Goal: Transaction & Acquisition: Purchase product/service

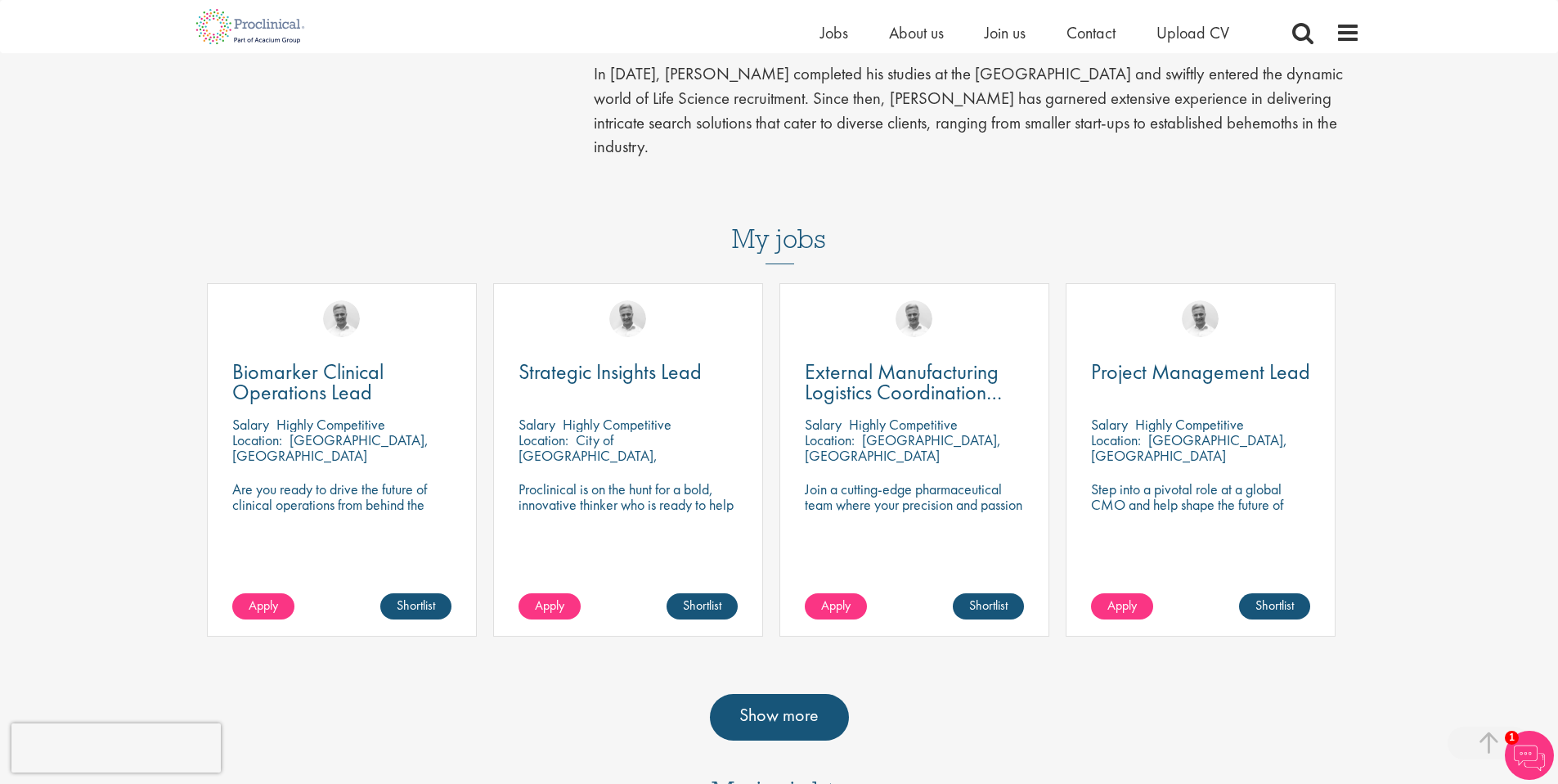
scroll to position [551, 0]
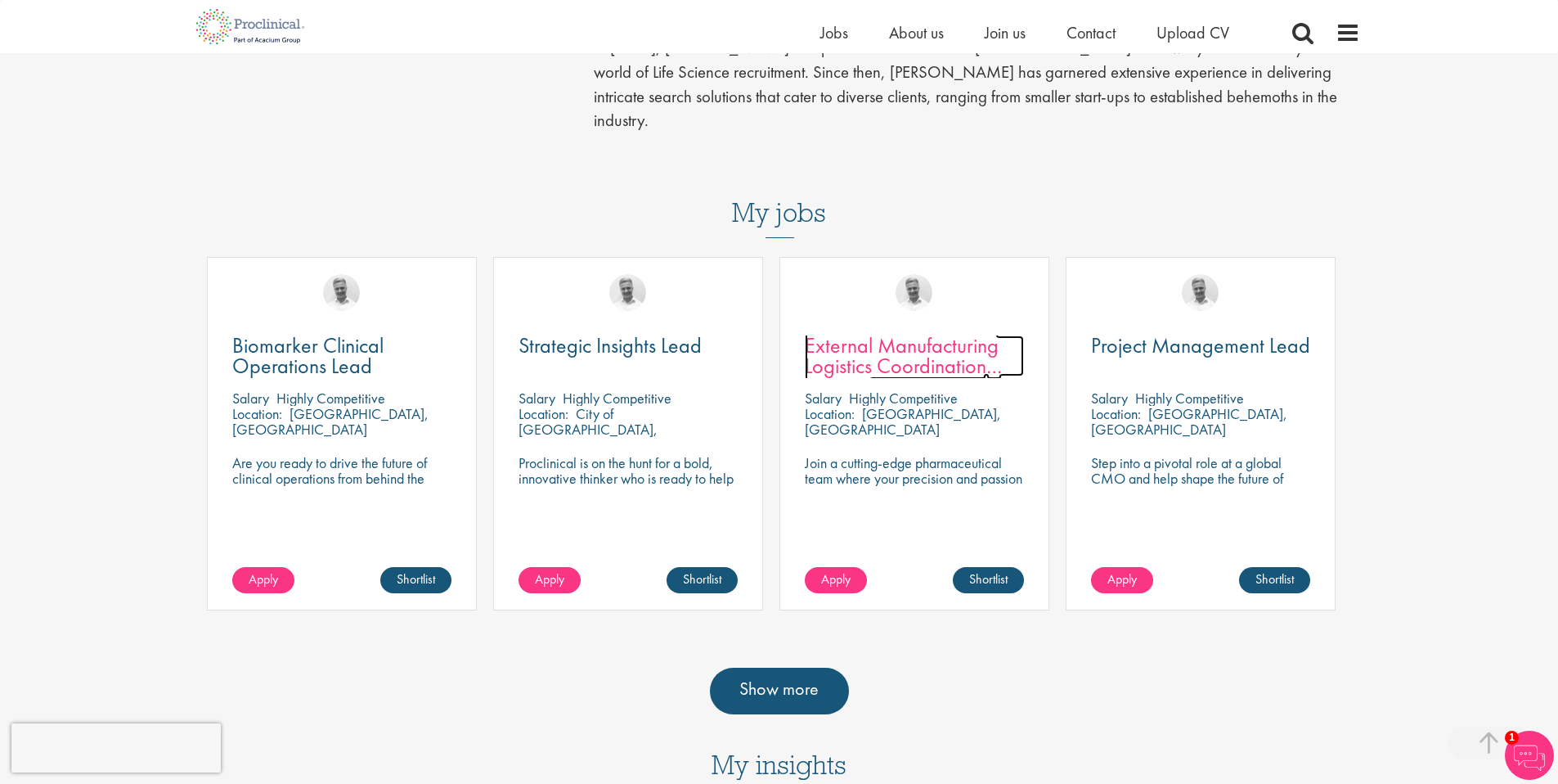
click at [888, 331] on span "External Manufacturing Logistics Coordination Support" at bounding box center [904, 365] width 197 height 69
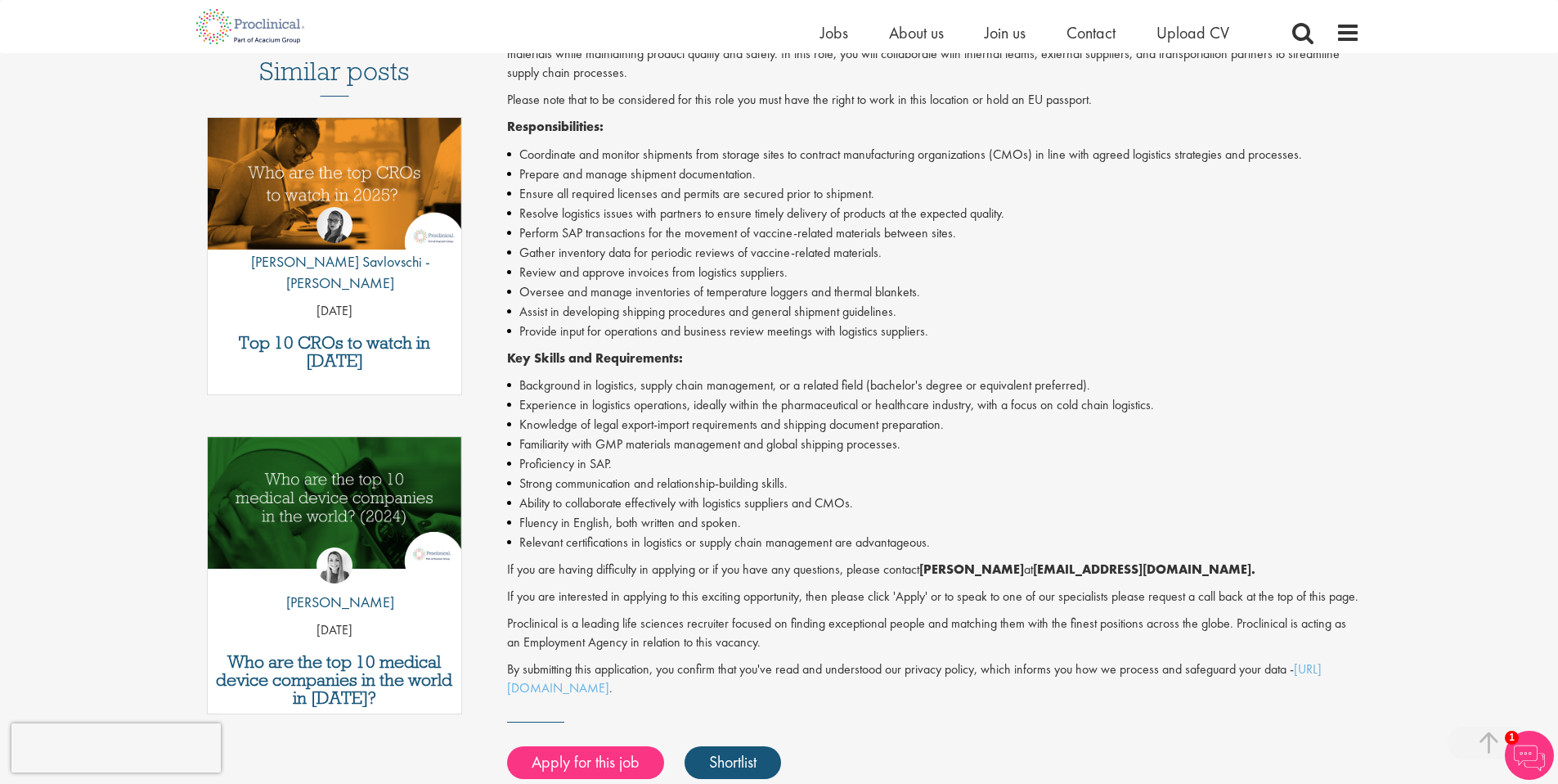
scroll to position [480, 0]
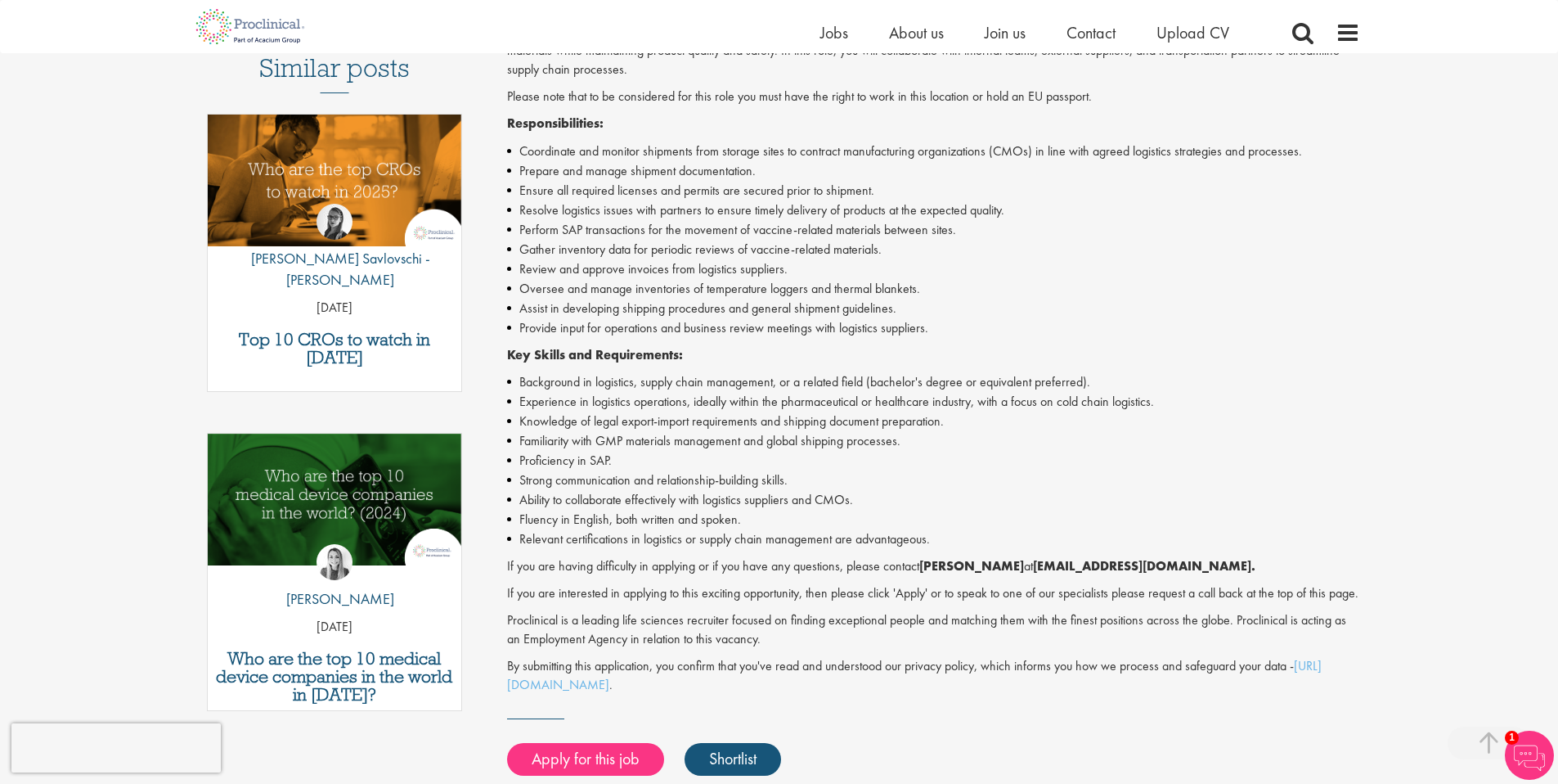
click at [831, 46] on div "Home Jobs About us Join us Contact Upload CV" at bounding box center [1045, 37] width 449 height 33
click at [833, 35] on span "Jobs" at bounding box center [835, 32] width 28 height 21
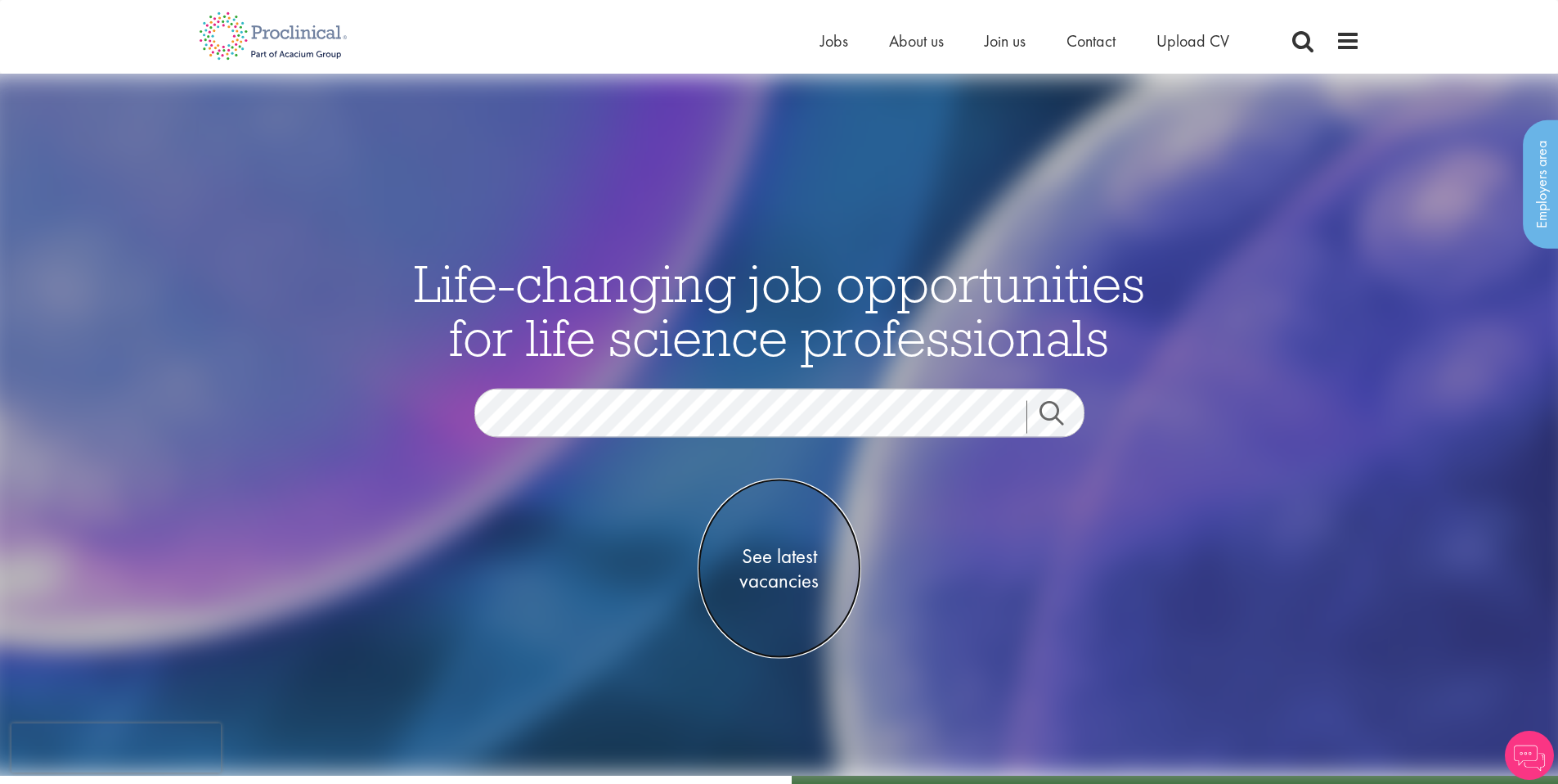
click at [786, 578] on span "See latest vacancies" at bounding box center [779, 567] width 164 height 49
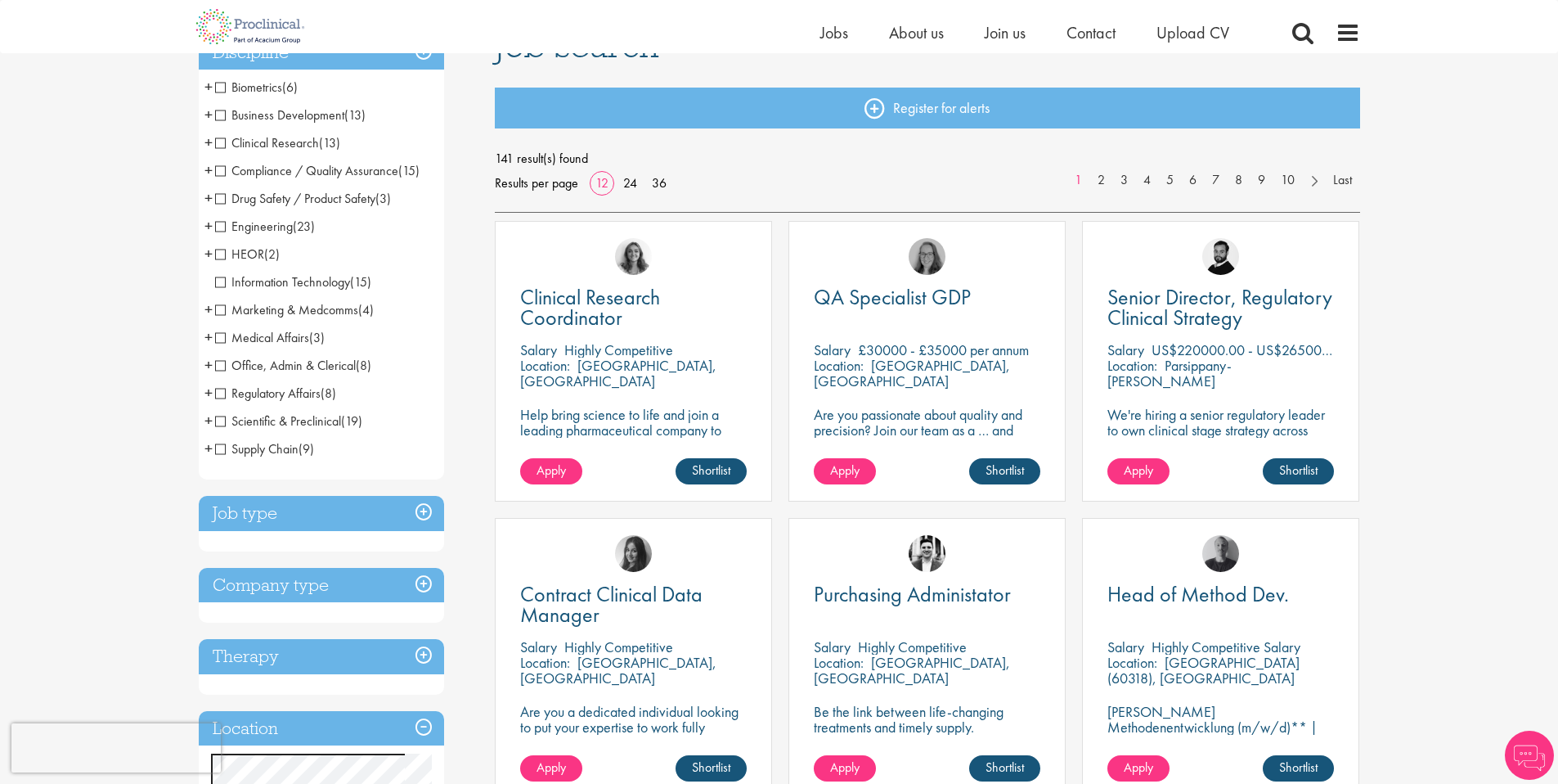
scroll to position [334, 0]
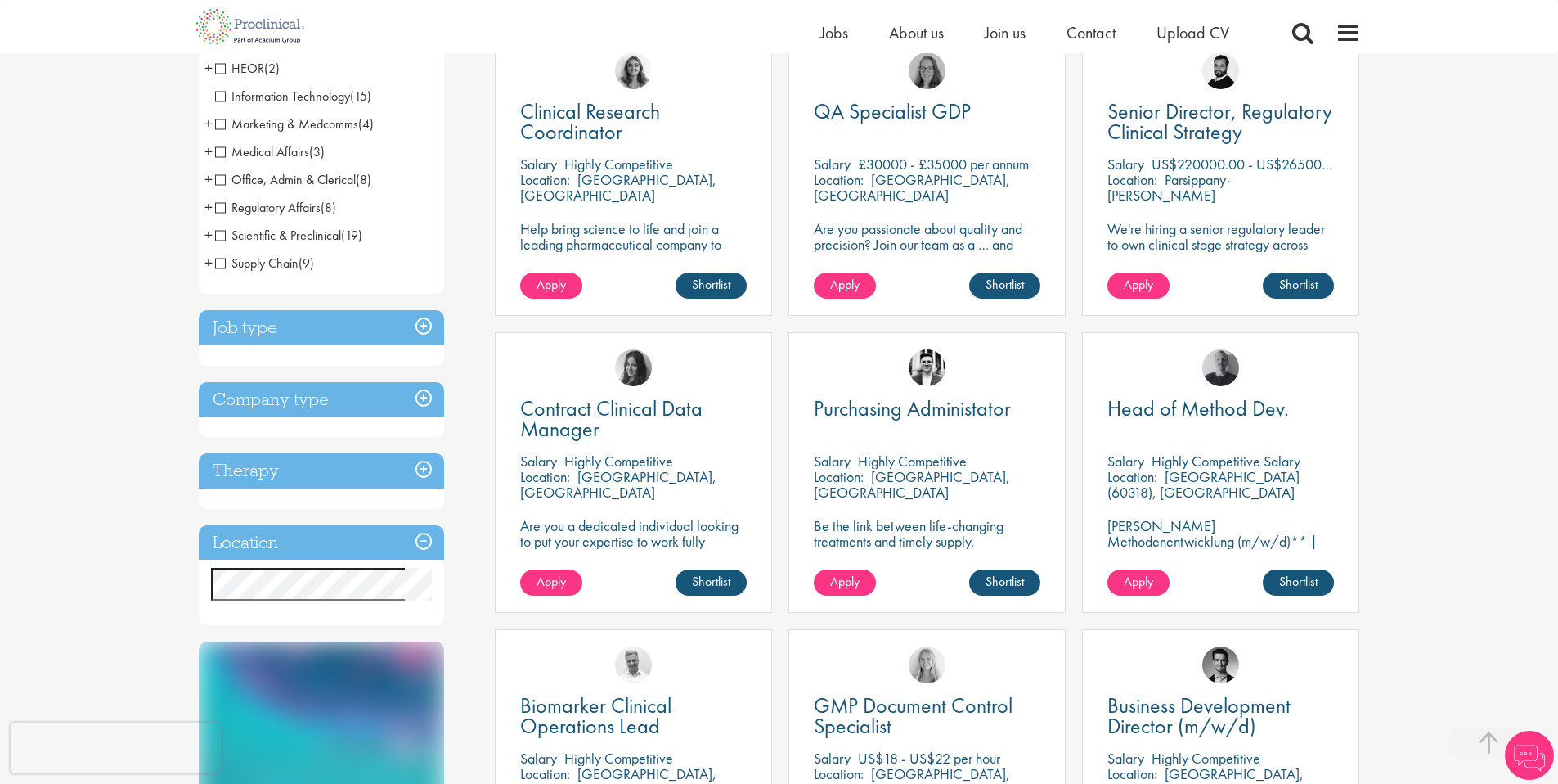
click at [413, 329] on h3 "Job type" at bounding box center [321, 327] width 245 height 35
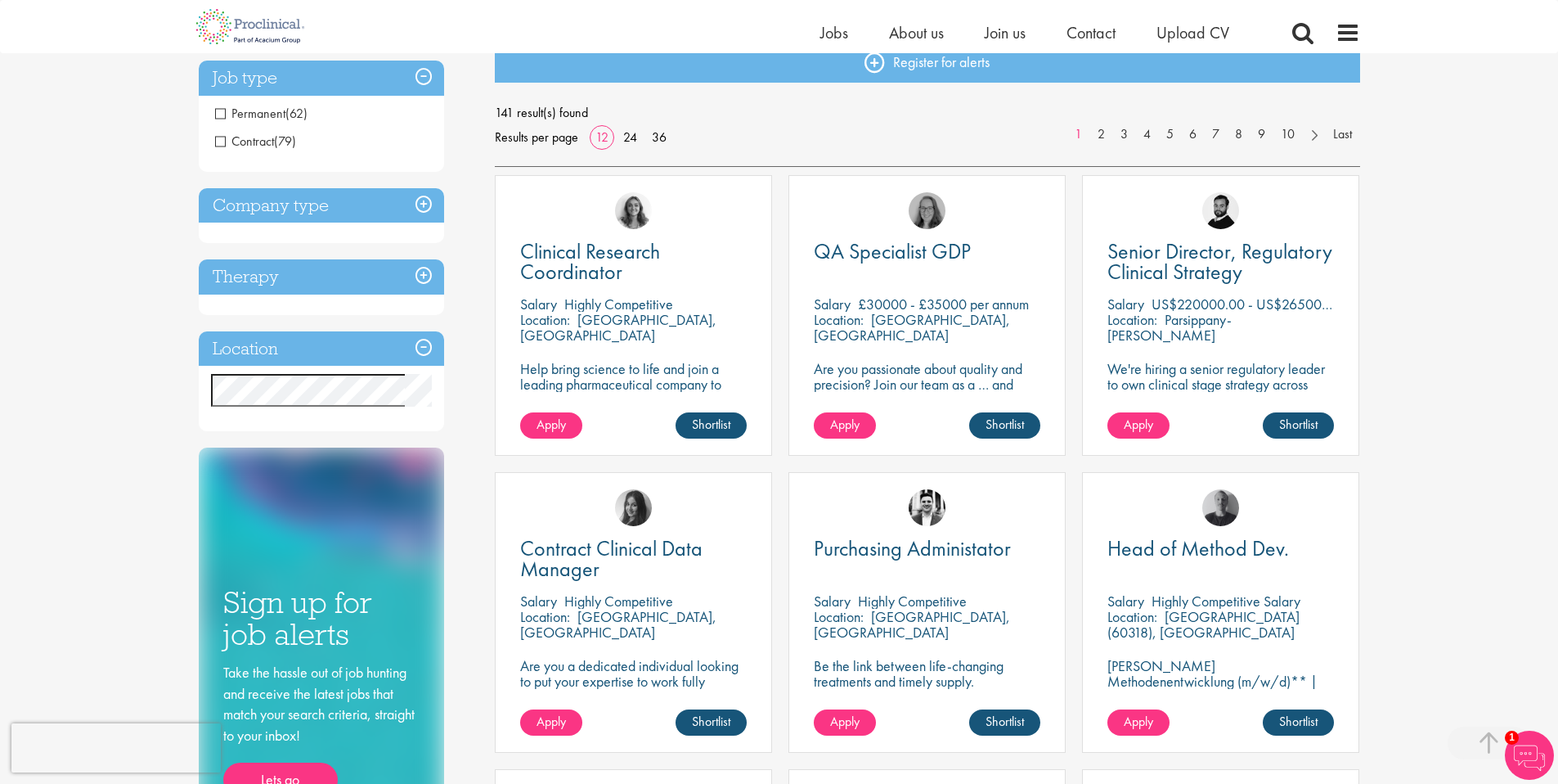
scroll to position [4, 0]
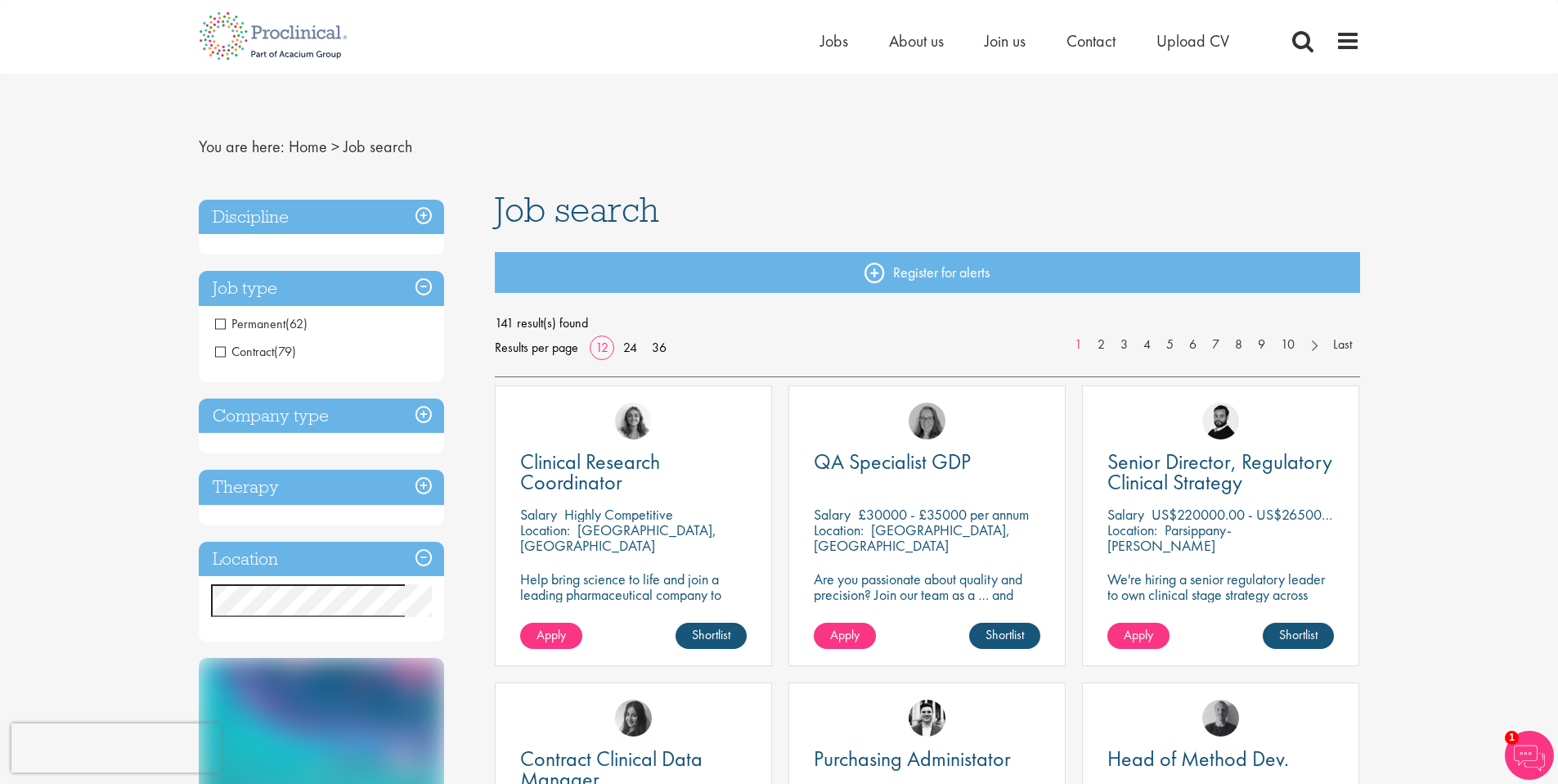
click at [242, 349] on span "Contract" at bounding box center [245, 351] width 59 height 17
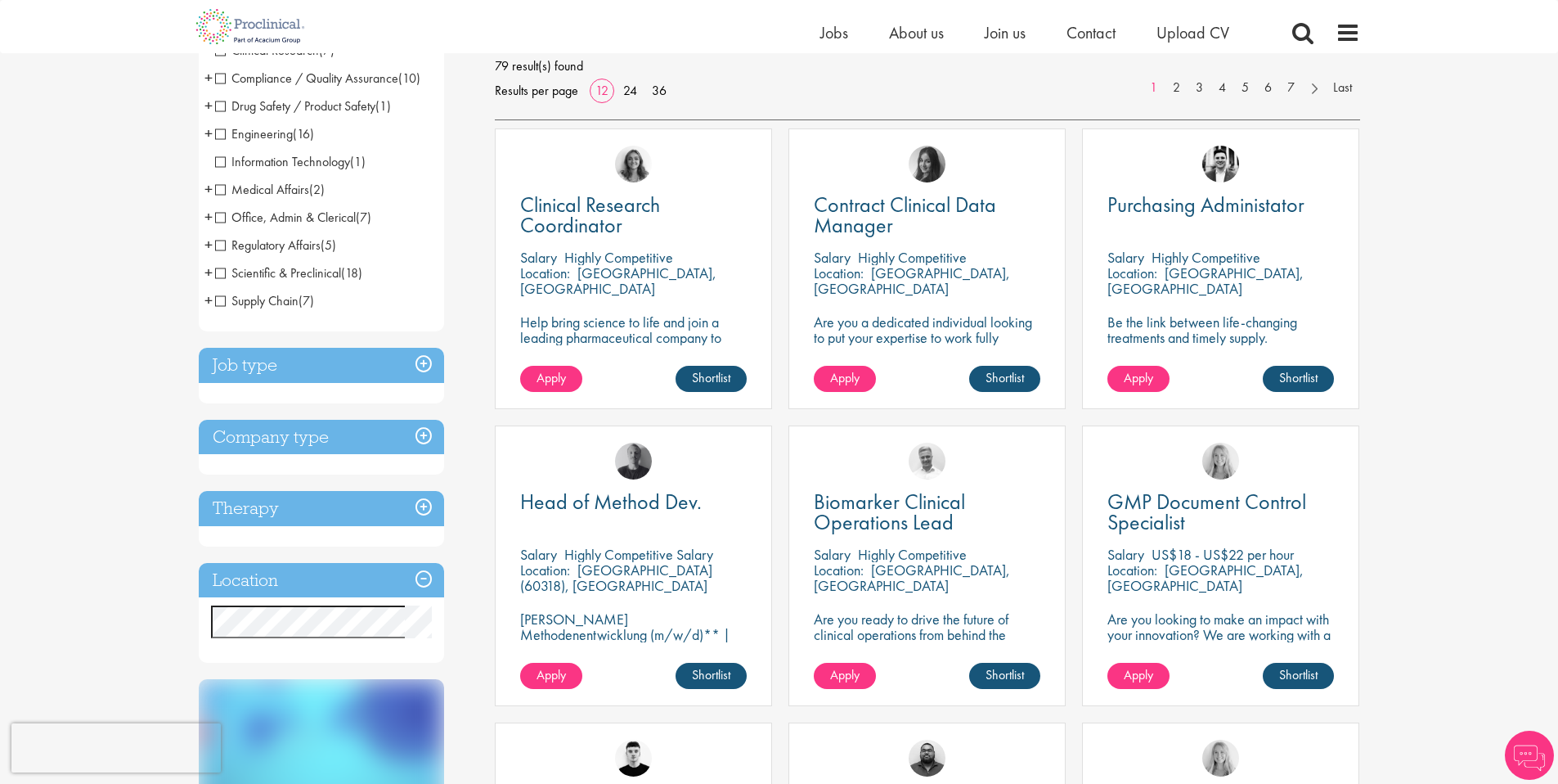
scroll to position [242, 0]
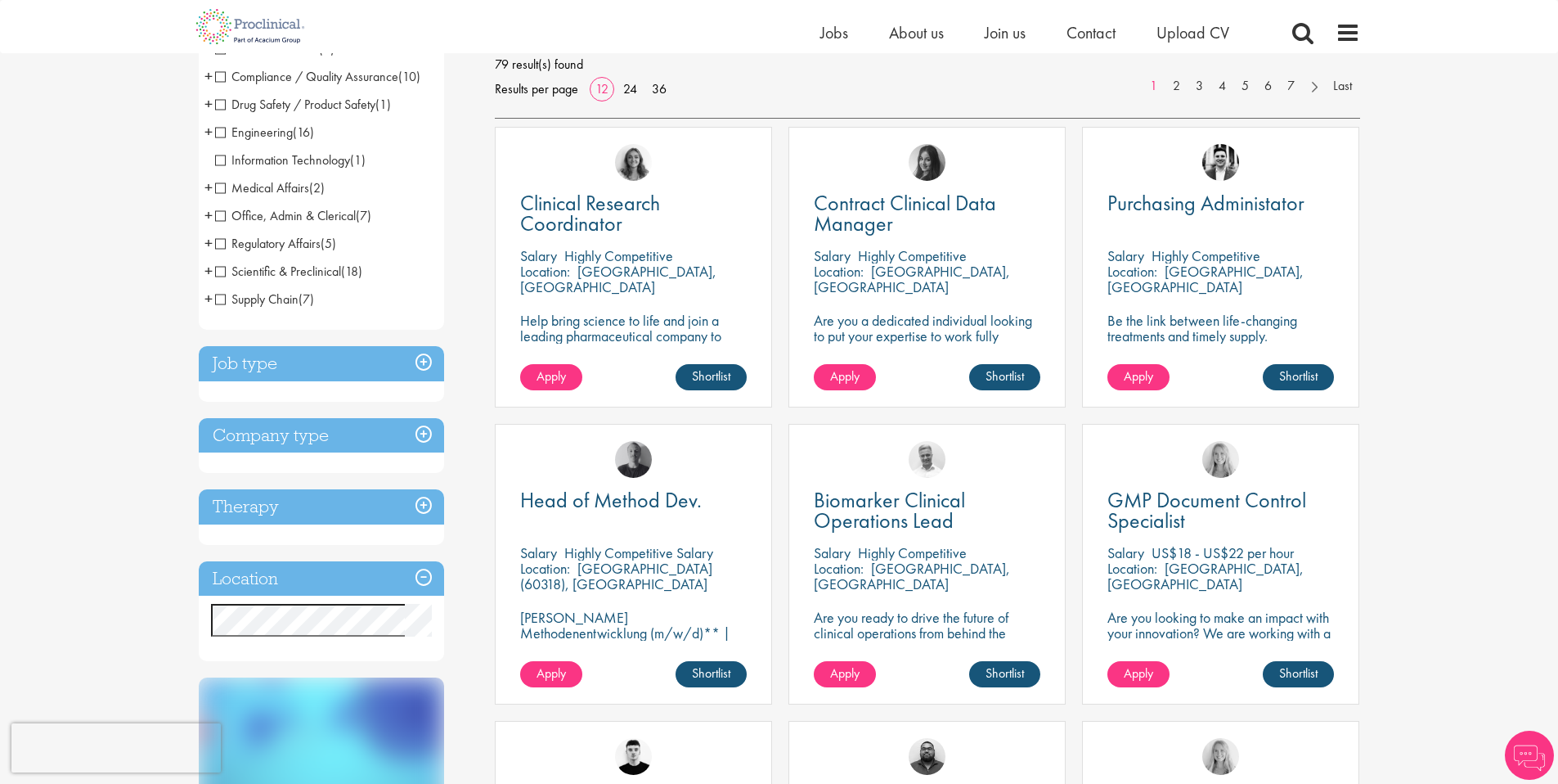
click at [420, 431] on h3 "Company type" at bounding box center [321, 436] width 245 height 35
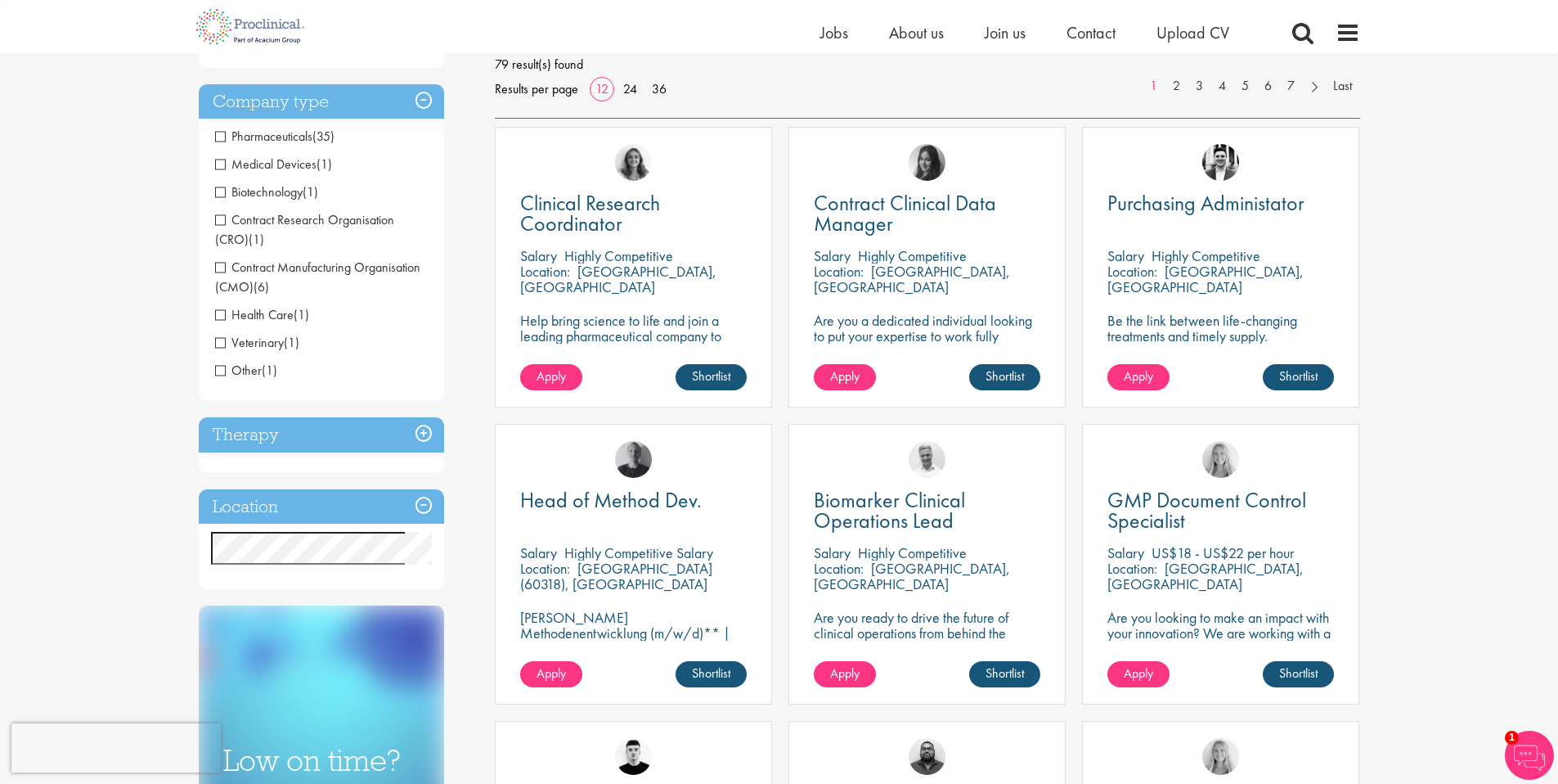
click at [421, 98] on h3 "Company type" at bounding box center [321, 102] width 245 height 35
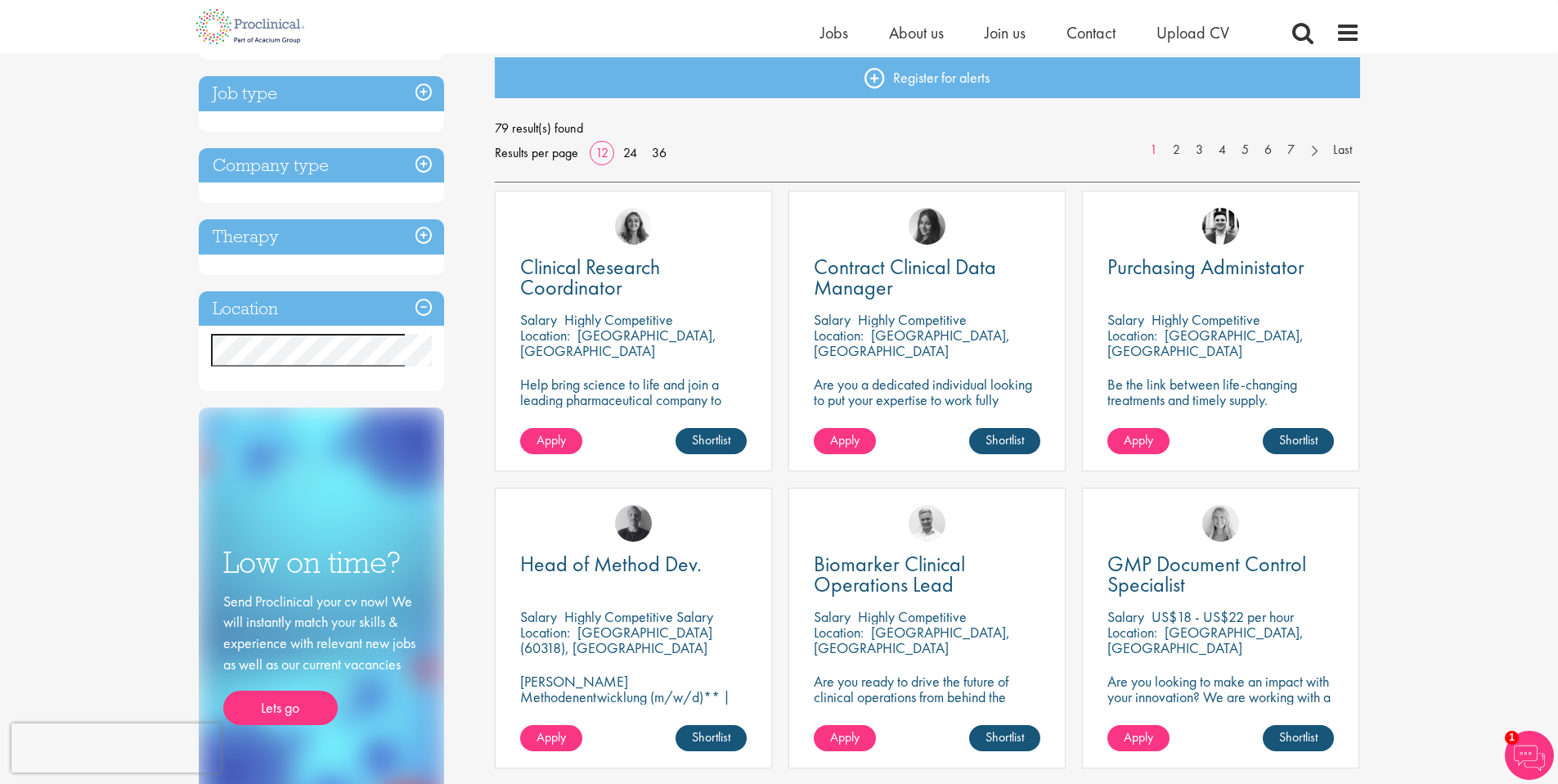
scroll to position [142, 0]
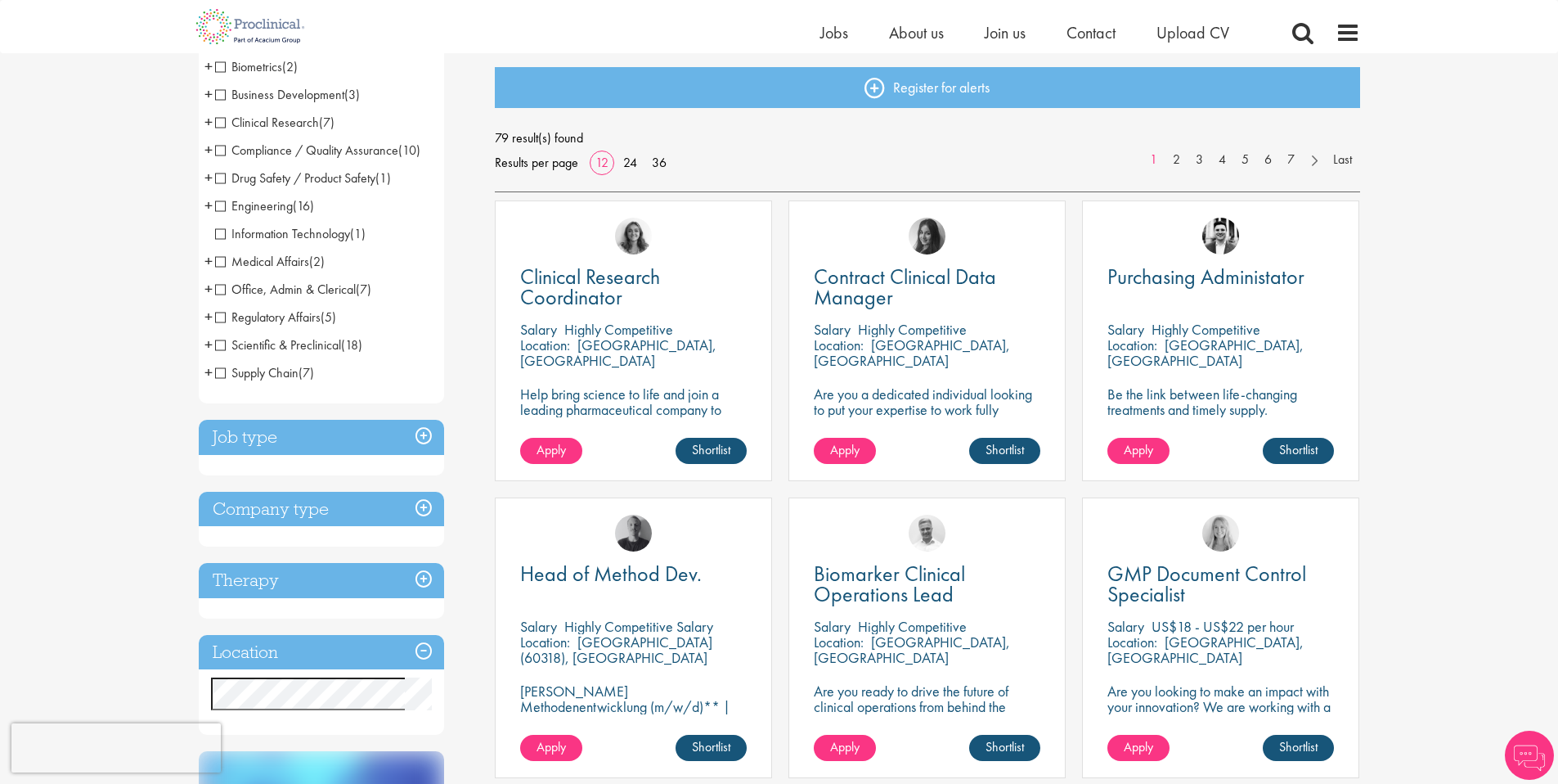
scroll to position [555, 0]
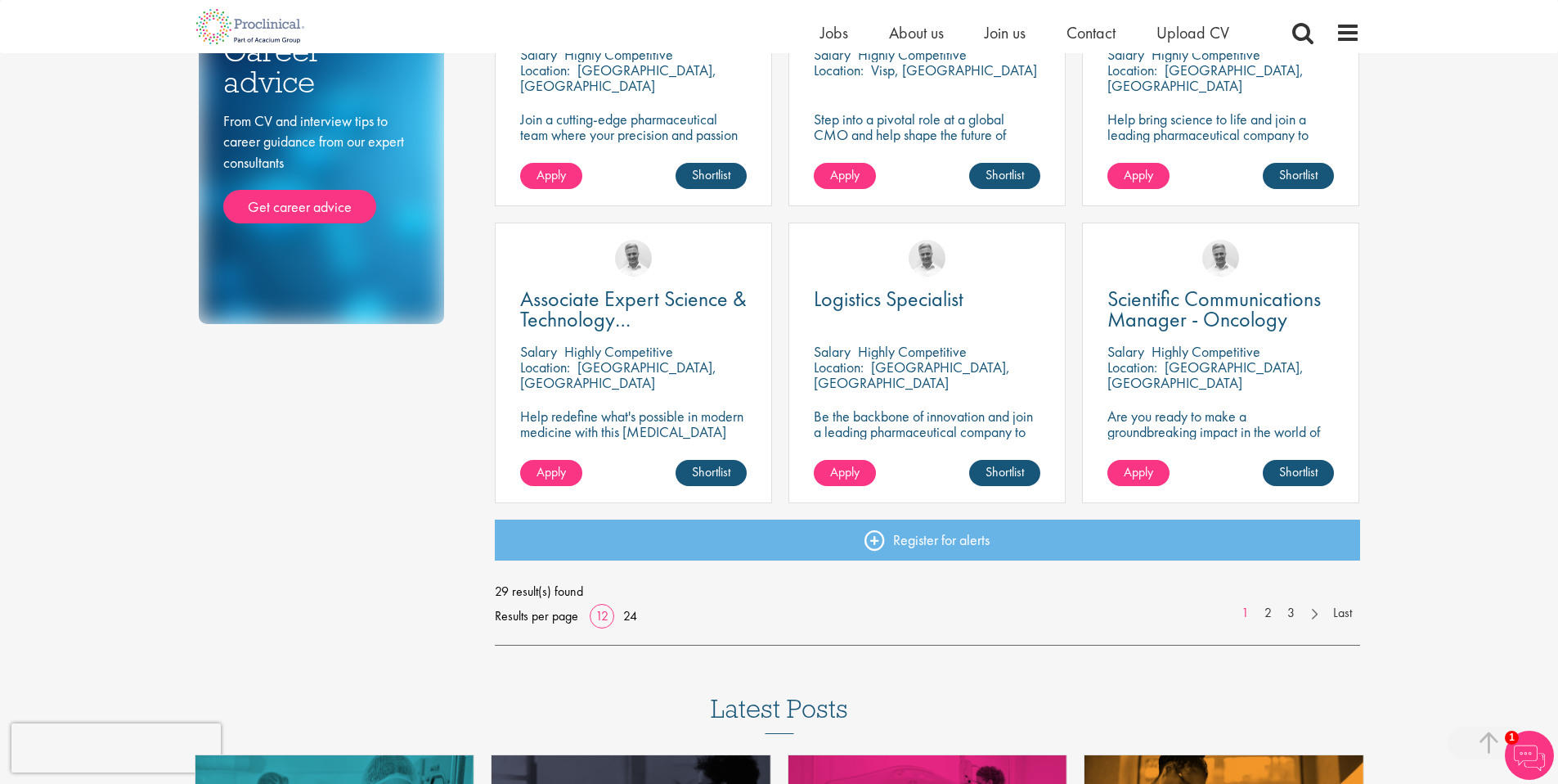
scroll to position [1106, 0]
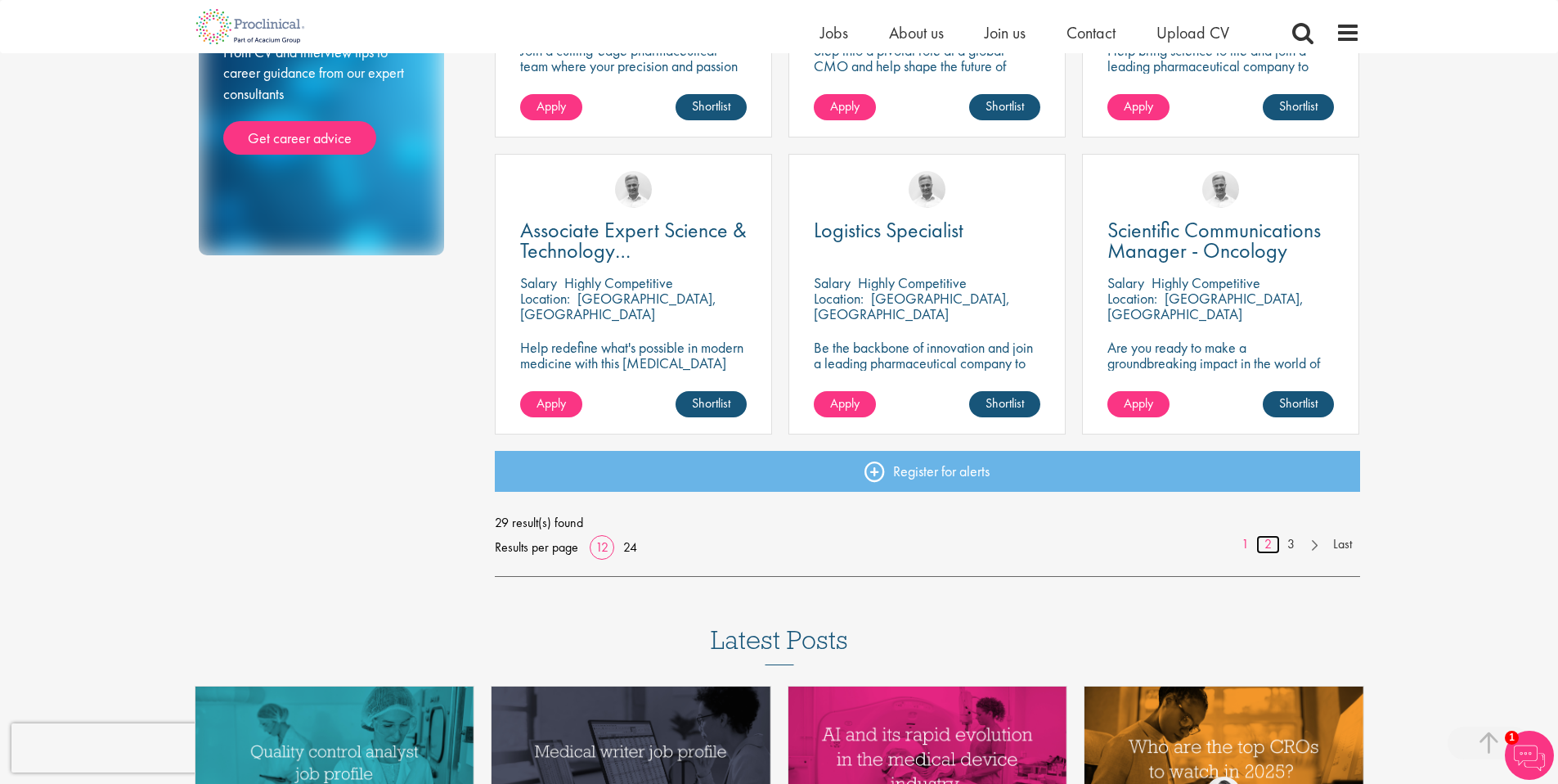
click at [1270, 545] on link "2" at bounding box center [1268, 544] width 24 height 18
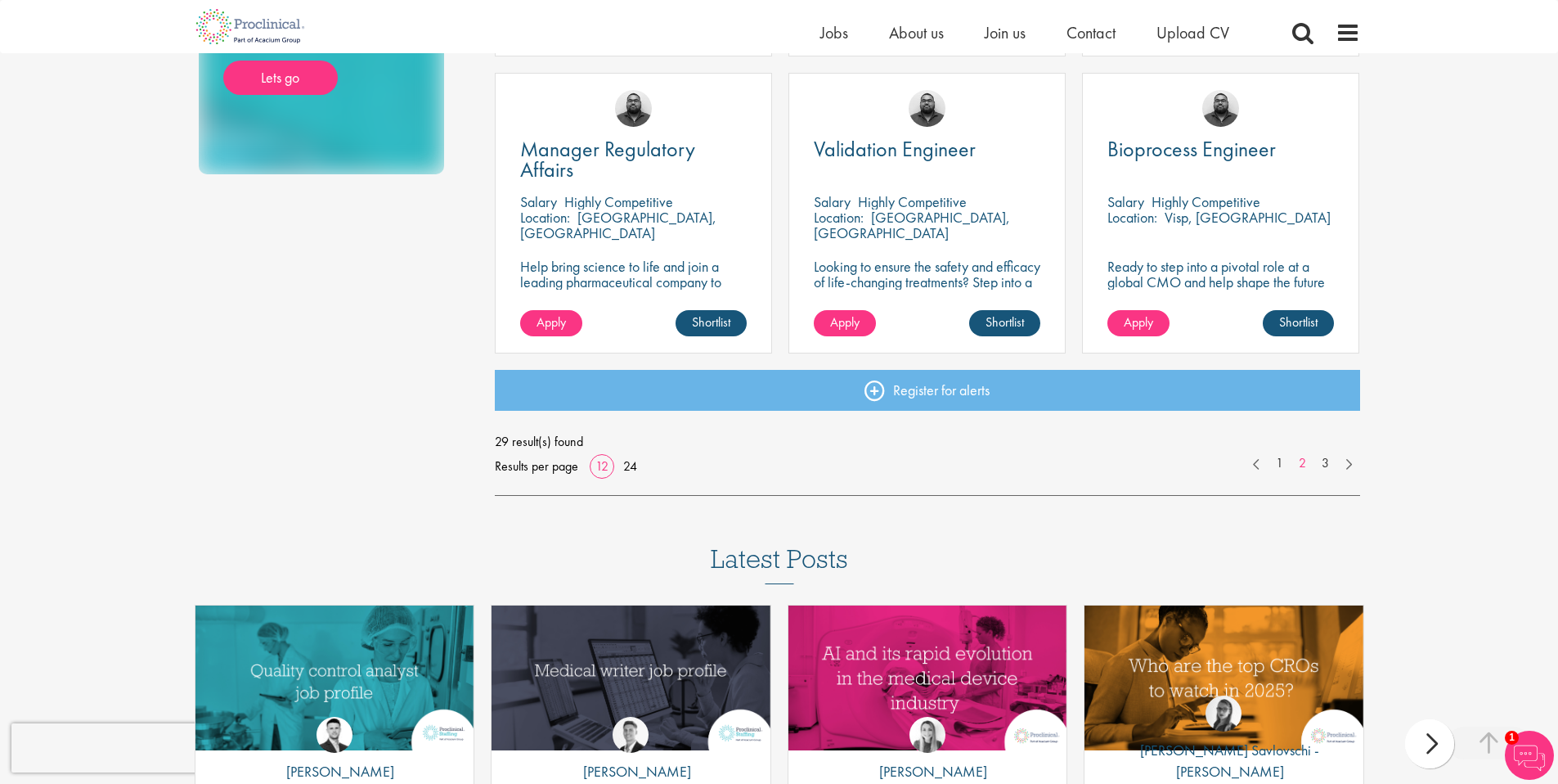
scroll to position [1153, 0]
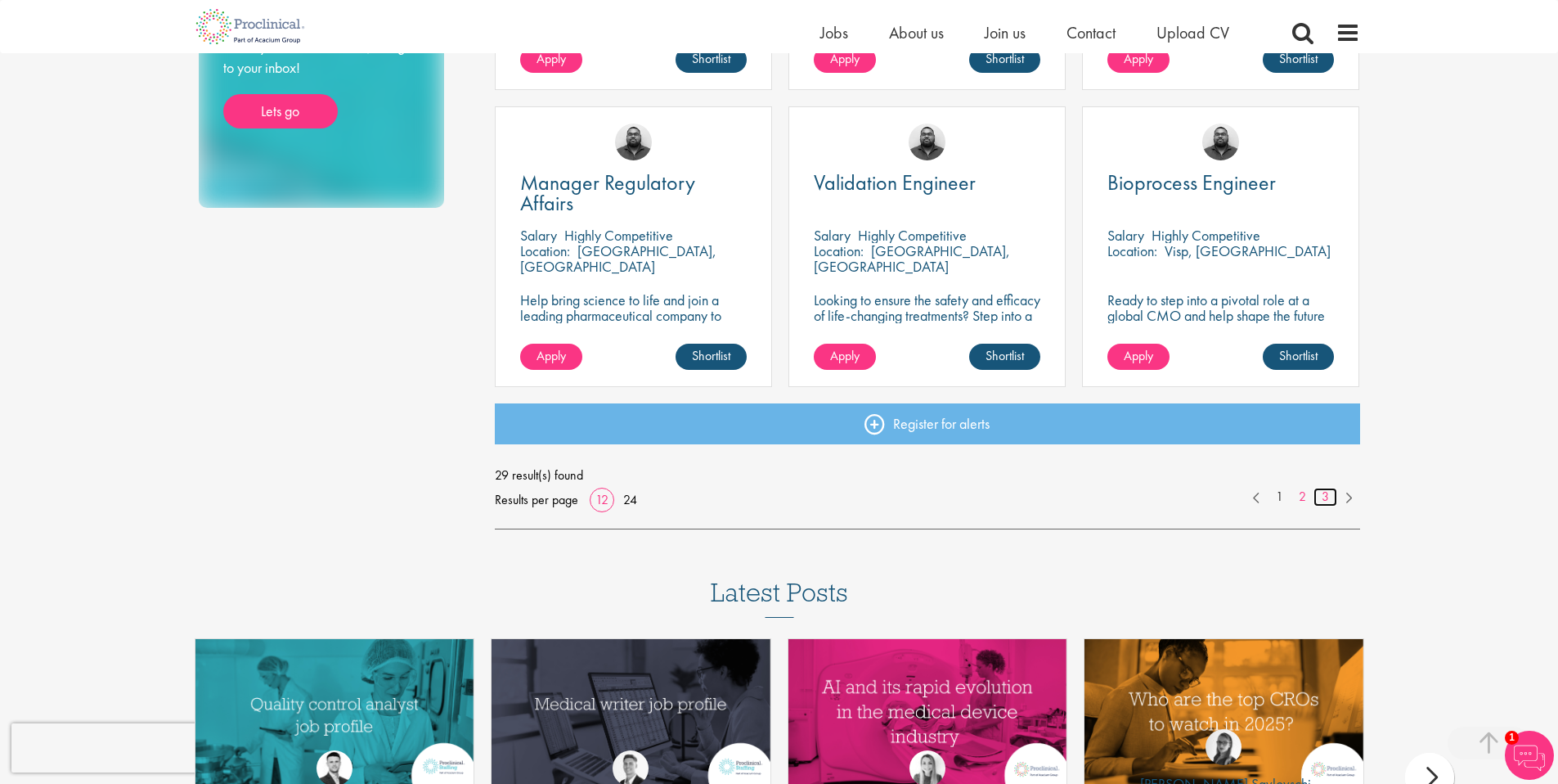
click at [1325, 494] on link "3" at bounding box center [1325, 496] width 24 height 18
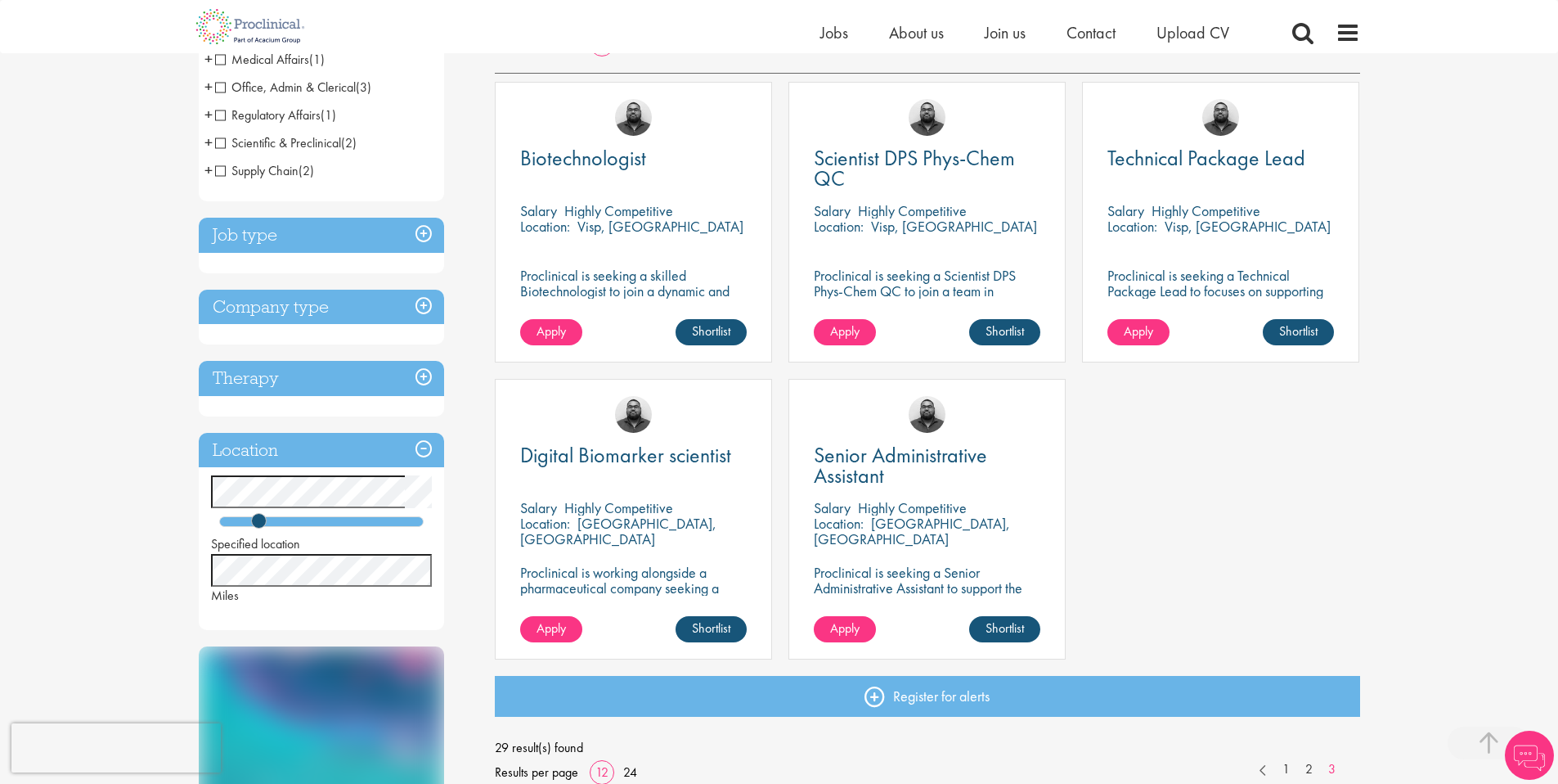
scroll to position [289, 0]
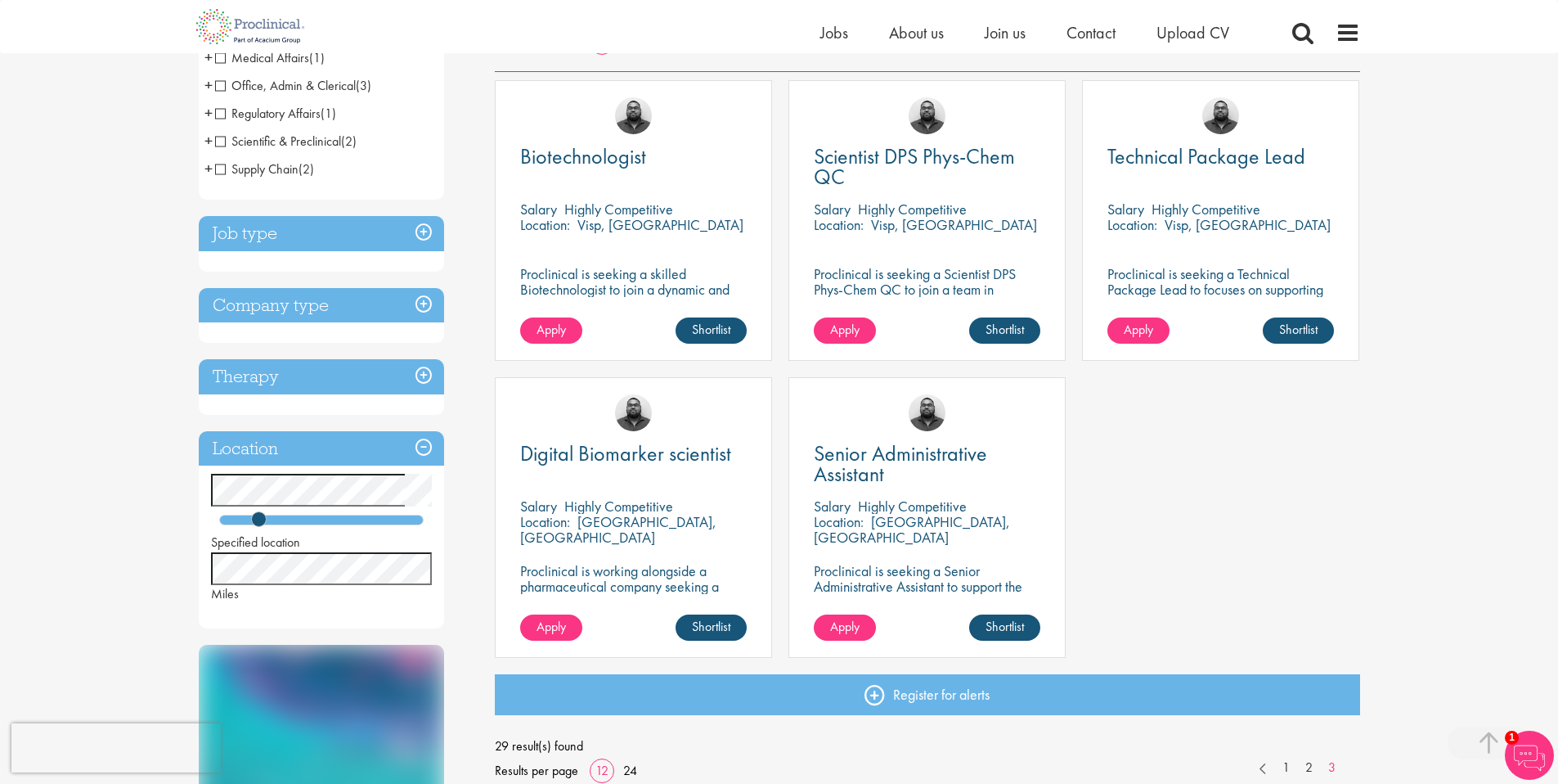
click at [914, 584] on p "Proclinical is seeking a Senior Administrative Assistant to support the Clinica…" at bounding box center [927, 594] width 227 height 62
click at [928, 634] on div "Apply Shortlist" at bounding box center [927, 635] width 276 height 42
click at [660, 571] on p "Proclinical is working alongside a pharmaceutical company seeking a Digital Bio…" at bounding box center [633, 601] width 227 height 78
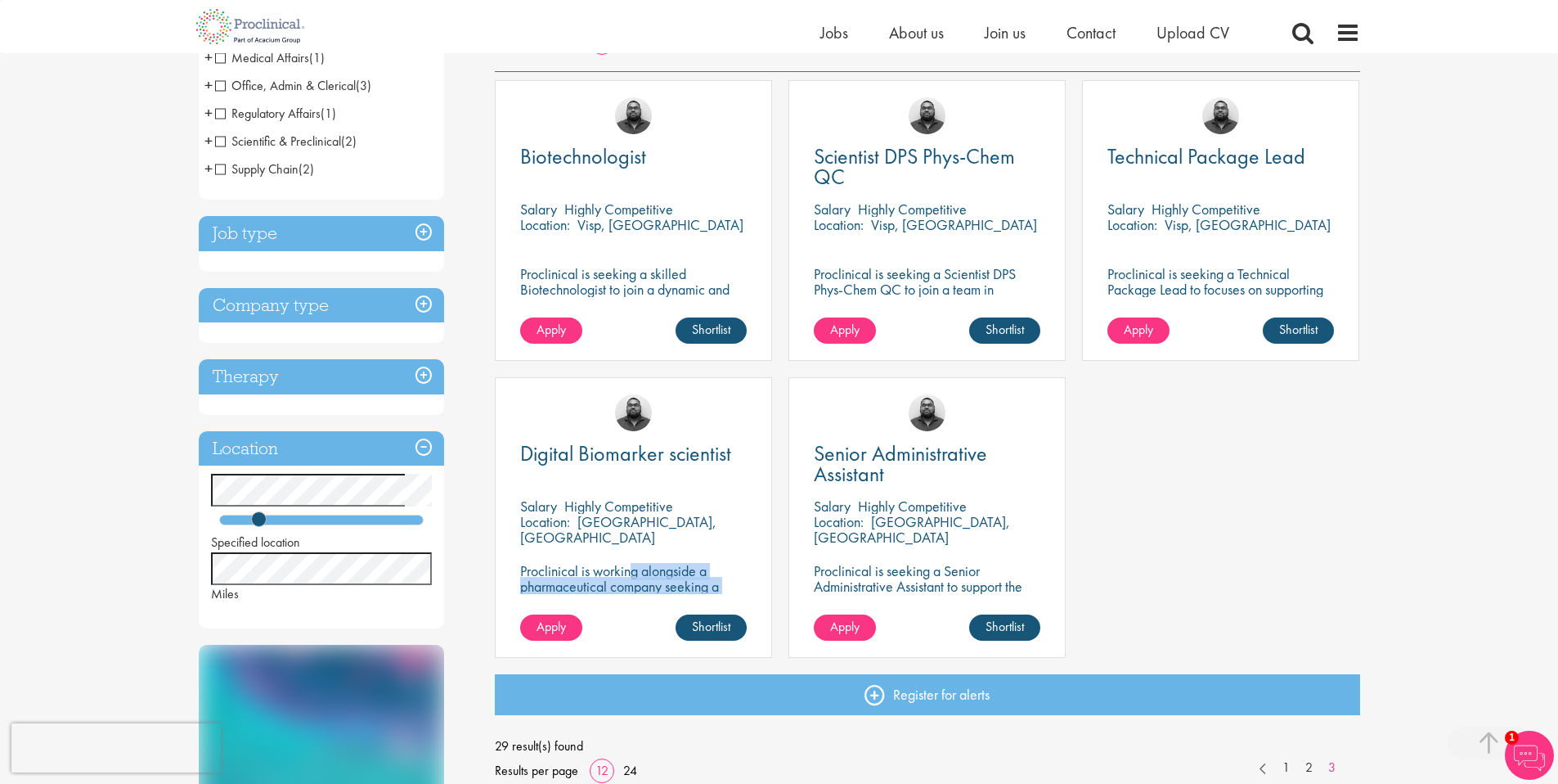
click at [664, 585] on p "Proclinical is working alongside a pharmaceutical company seeking a Digital Bio…" at bounding box center [633, 601] width 227 height 78
click at [557, 629] on span "Apply" at bounding box center [552, 626] width 29 height 17
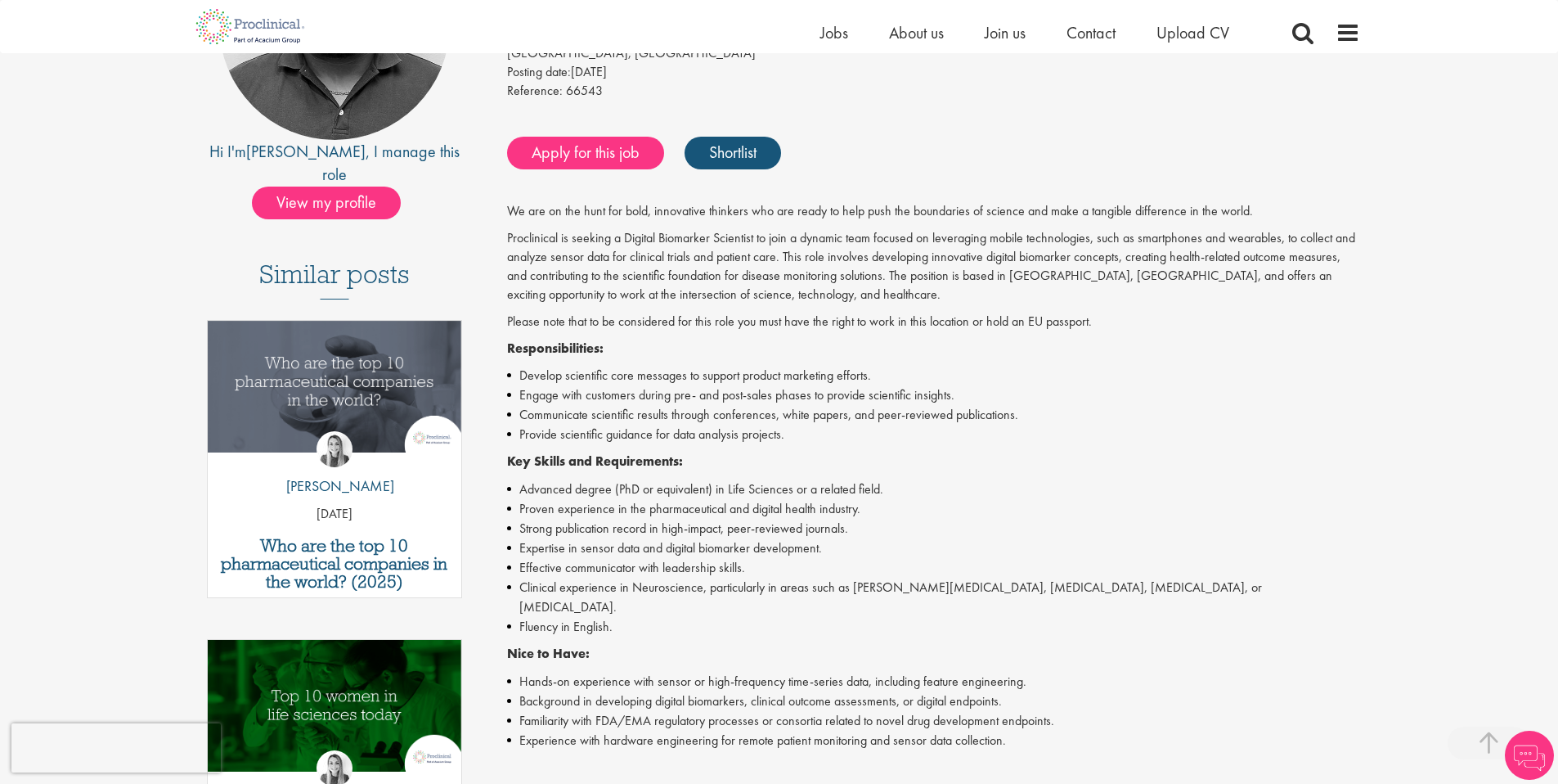
scroll to position [288, 0]
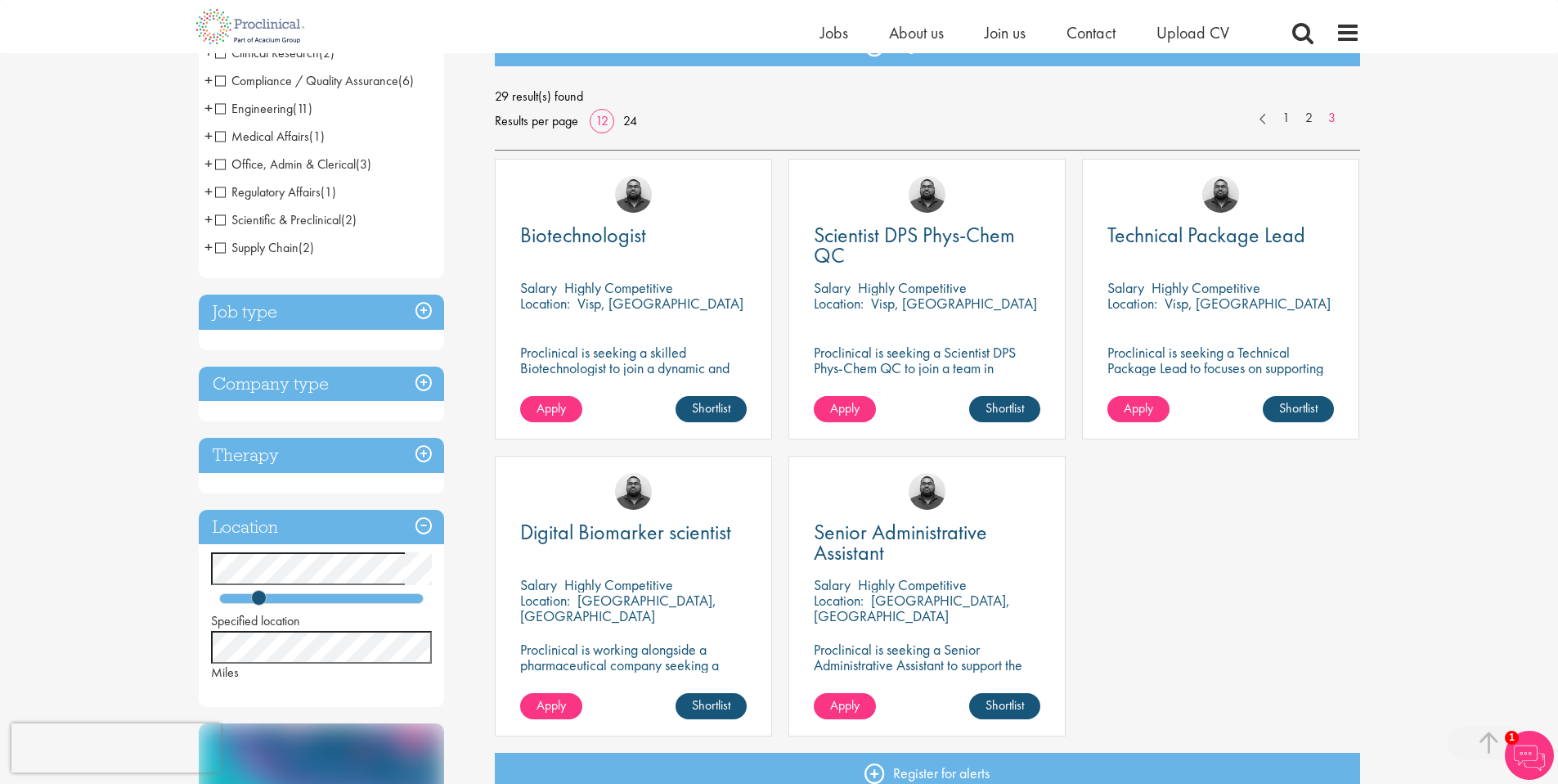
scroll to position [138, 0]
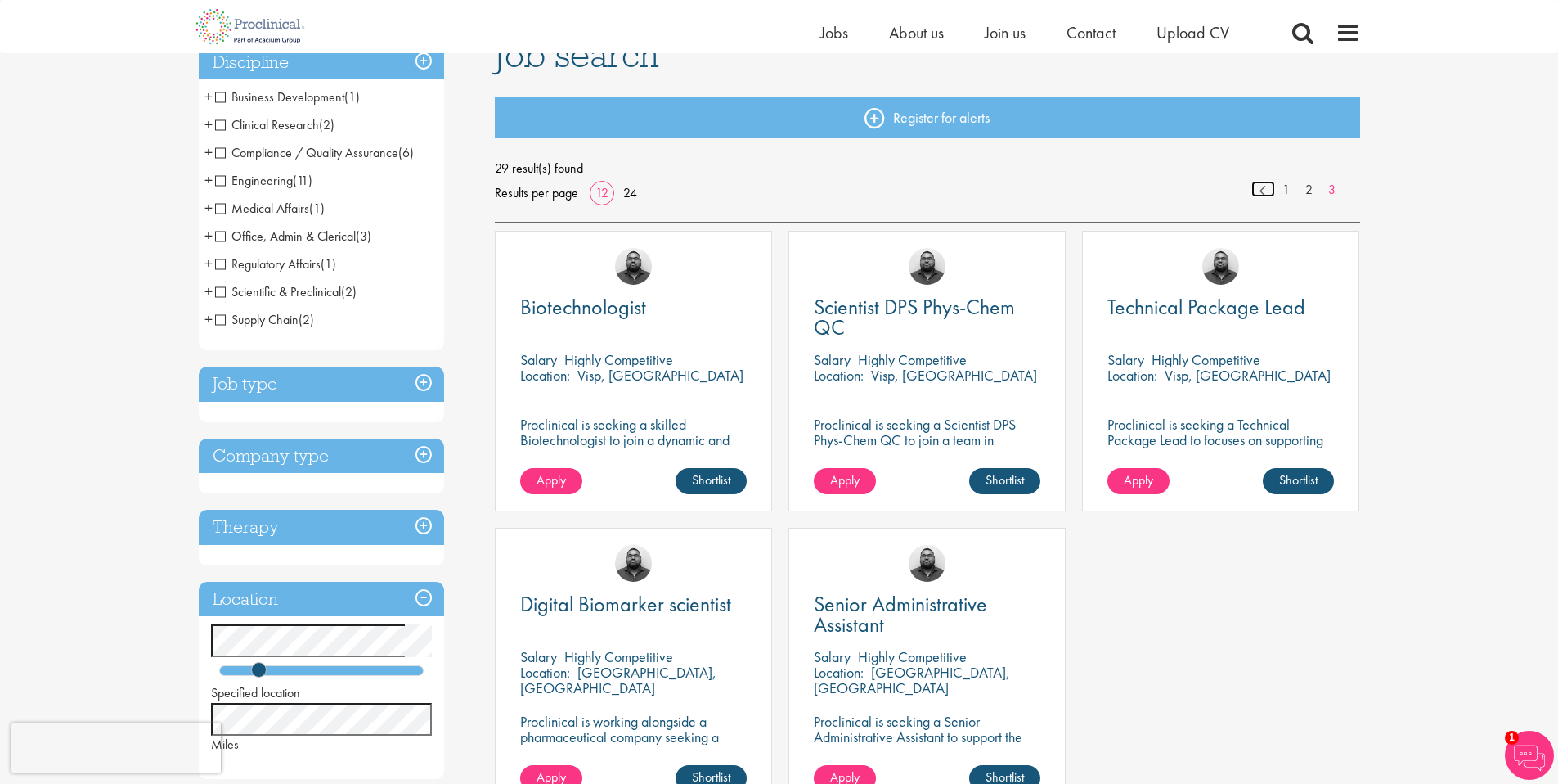
click at [1266, 193] on link at bounding box center [1264, 189] width 24 height 17
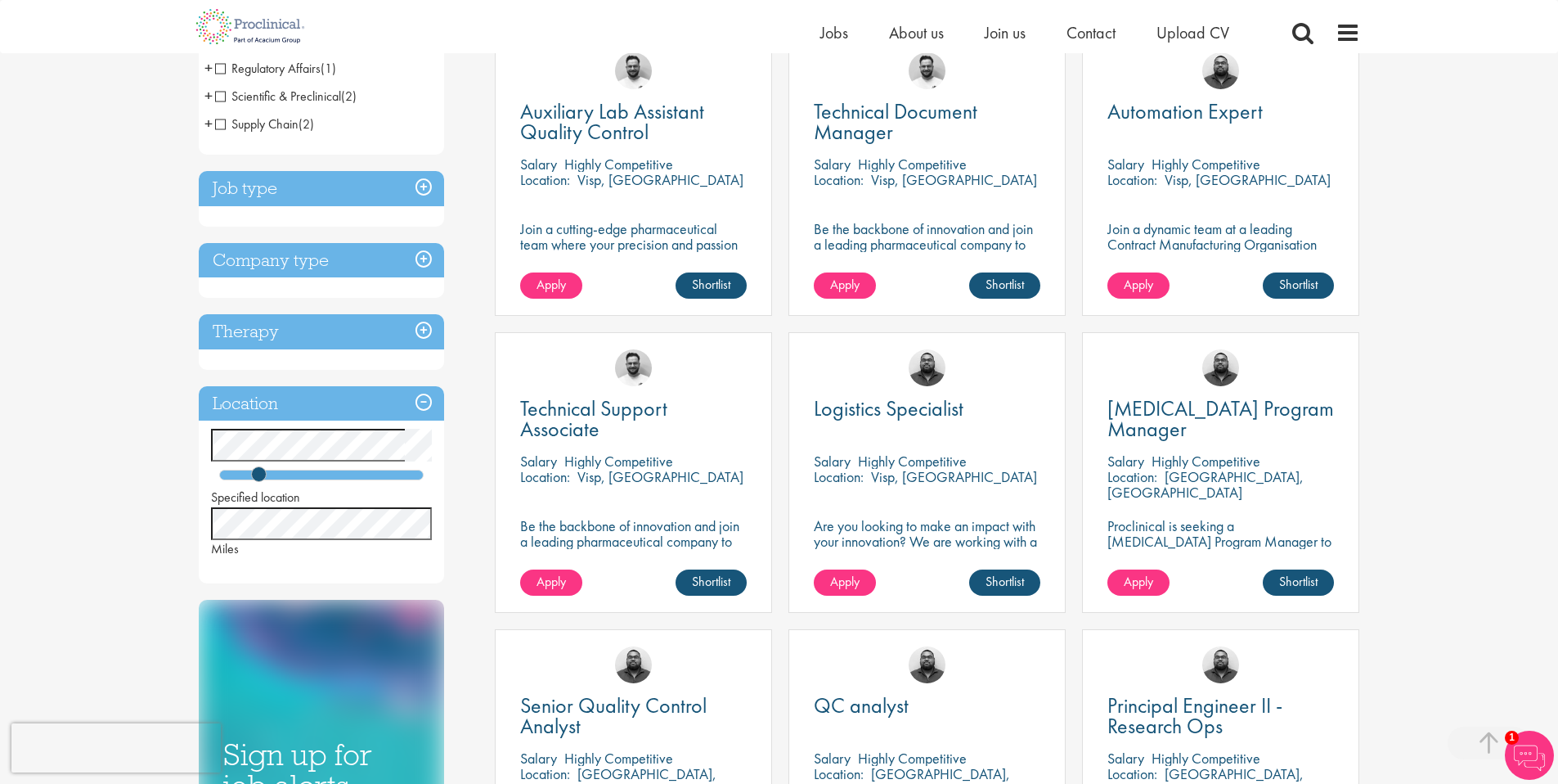
scroll to position [341, 0]
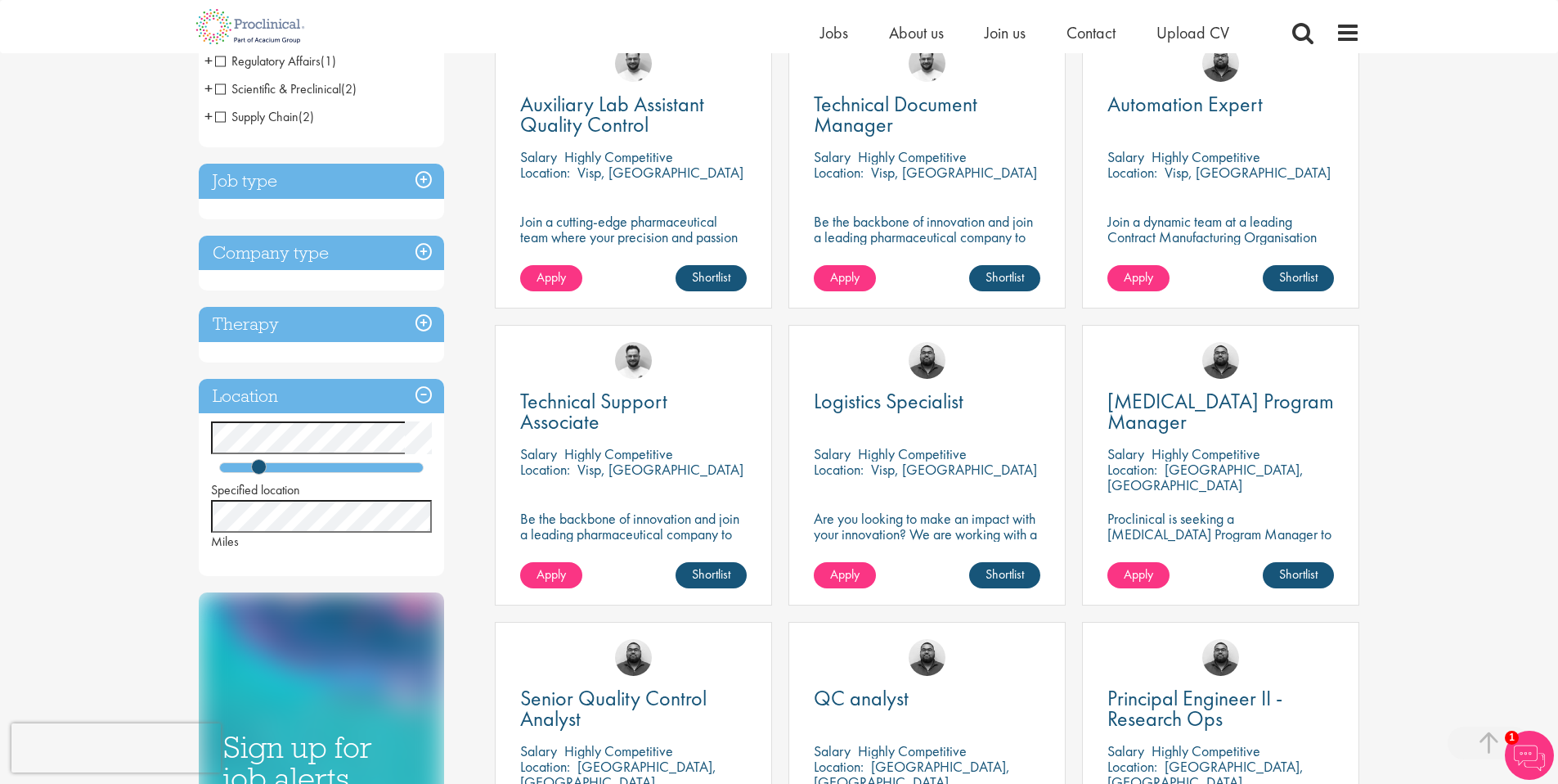
click at [960, 520] on p "Are you looking to make an impact with your innovation? We are working with a w…" at bounding box center [927, 549] width 227 height 78
click at [892, 475] on p "Visp, [GEOGRAPHIC_DATA]" at bounding box center [954, 469] width 166 height 18
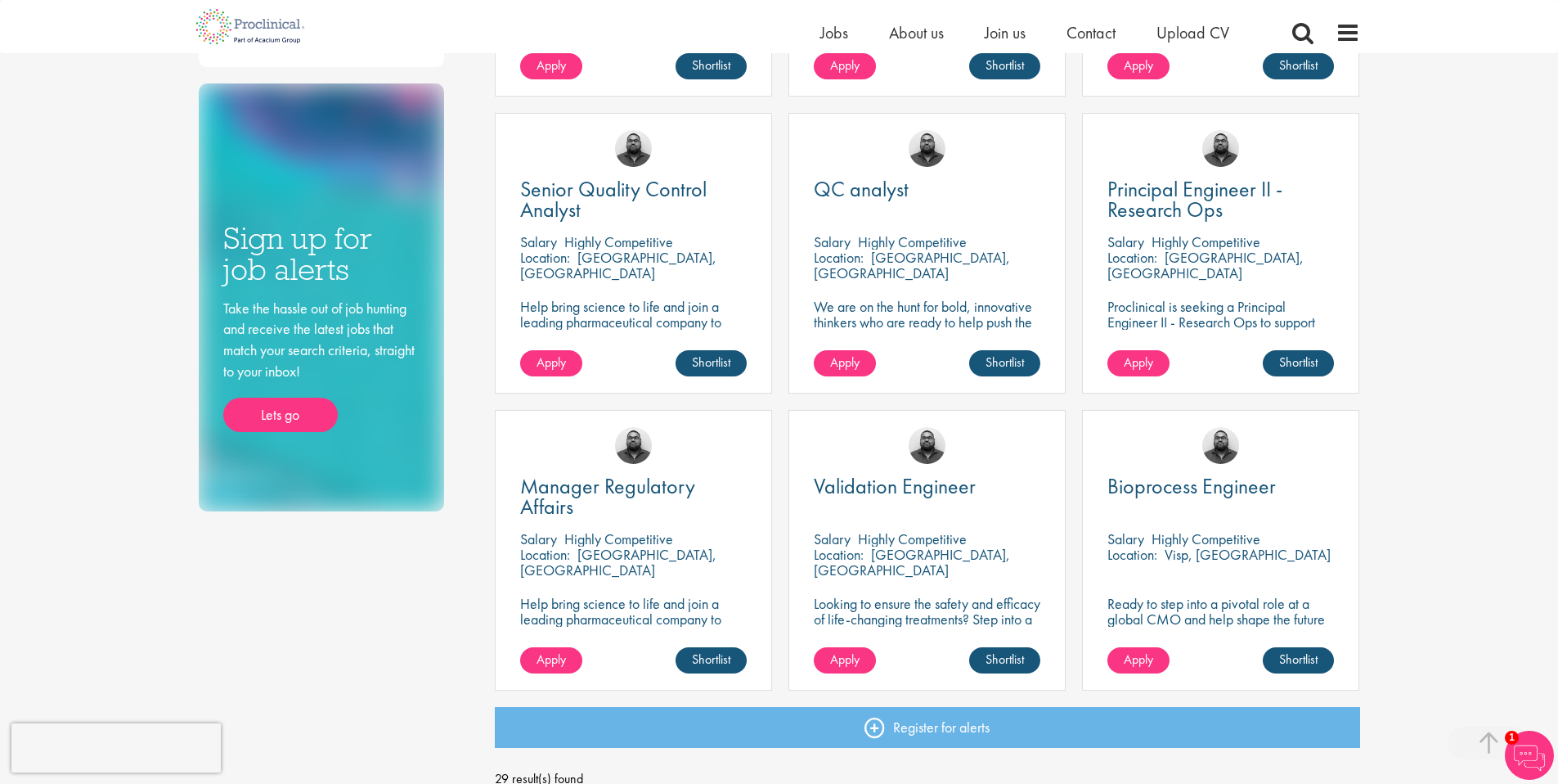
scroll to position [993, 0]
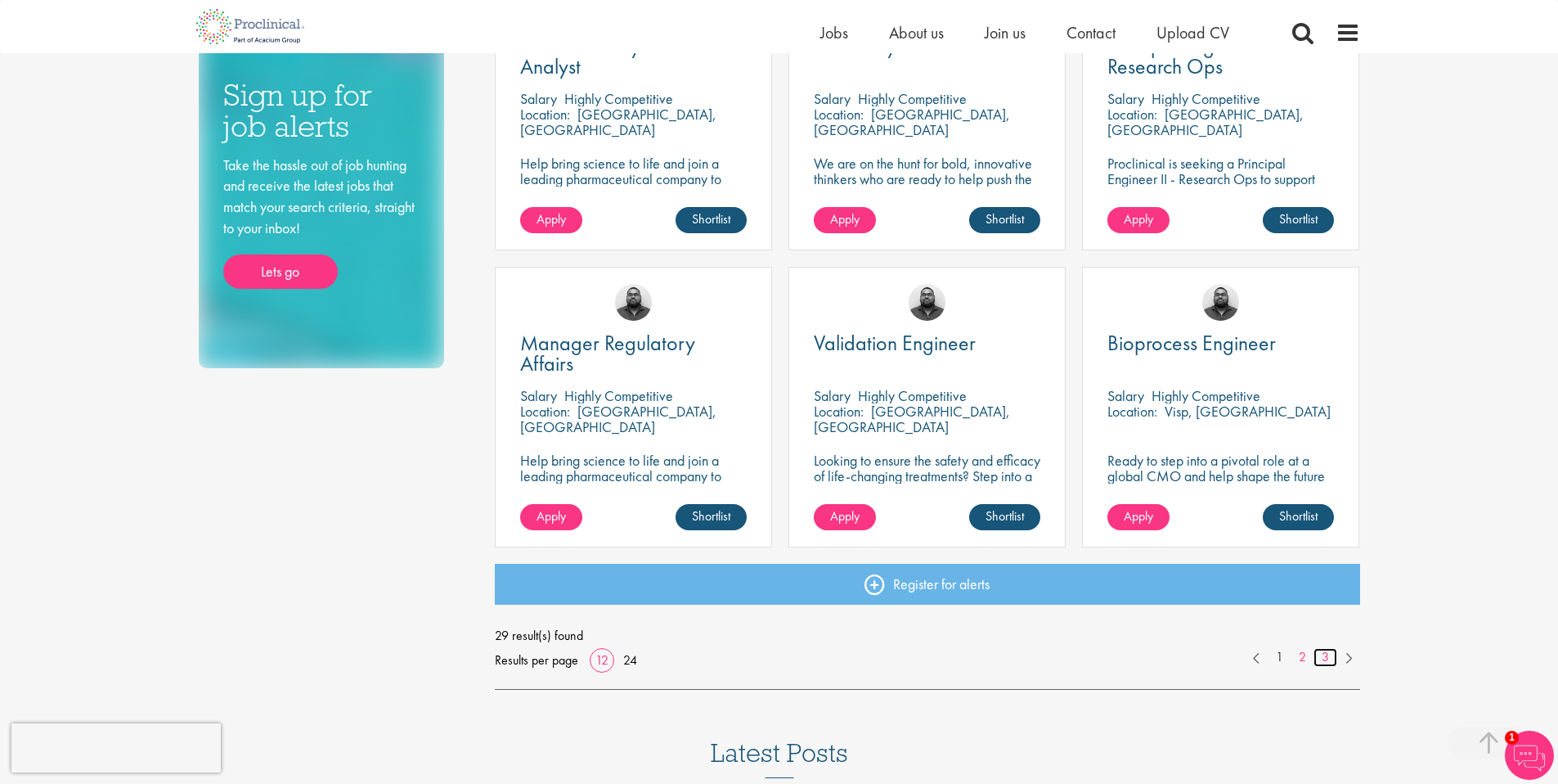
click at [1324, 658] on link "3" at bounding box center [1325, 657] width 24 height 18
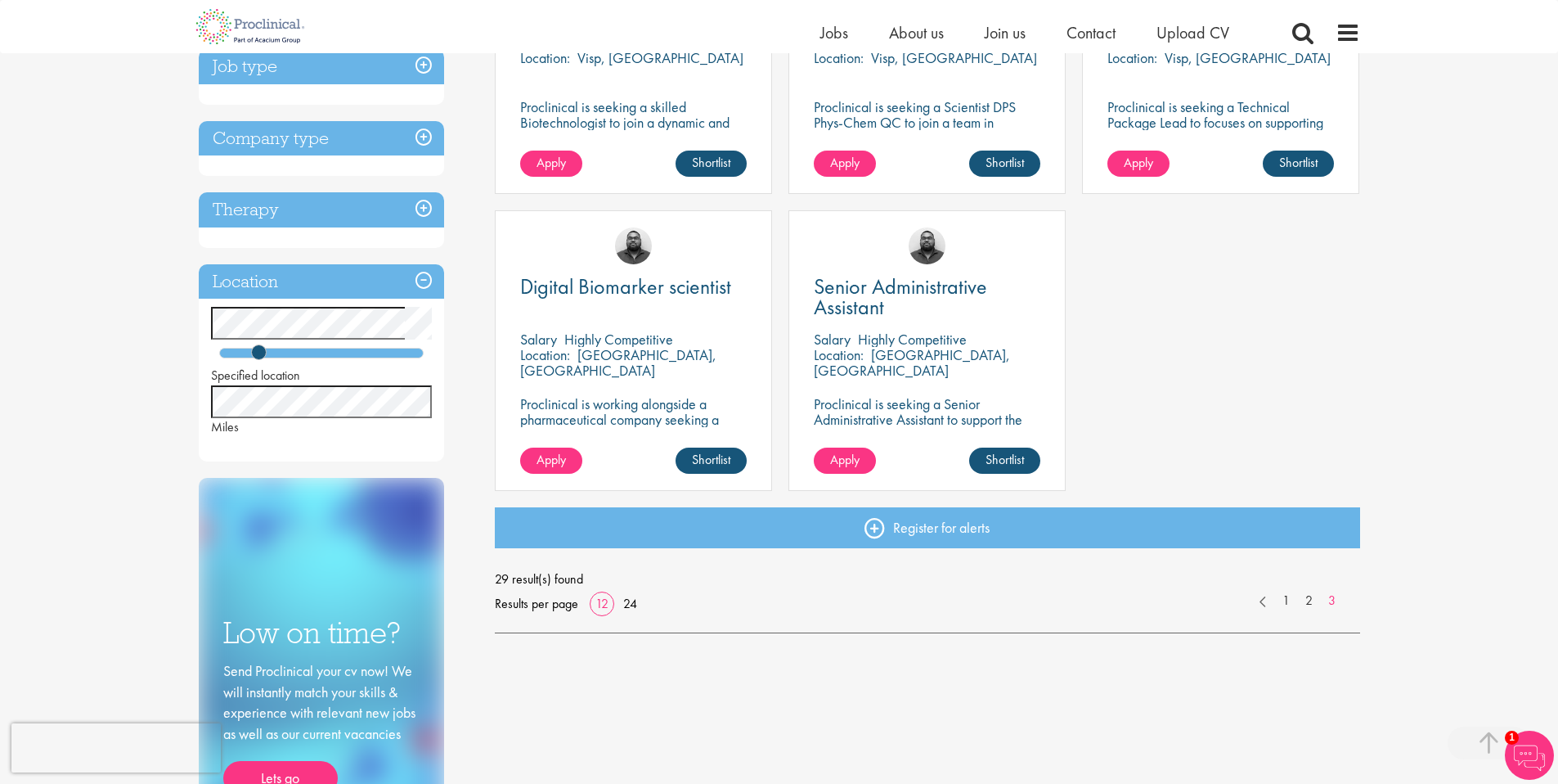
scroll to position [460, 0]
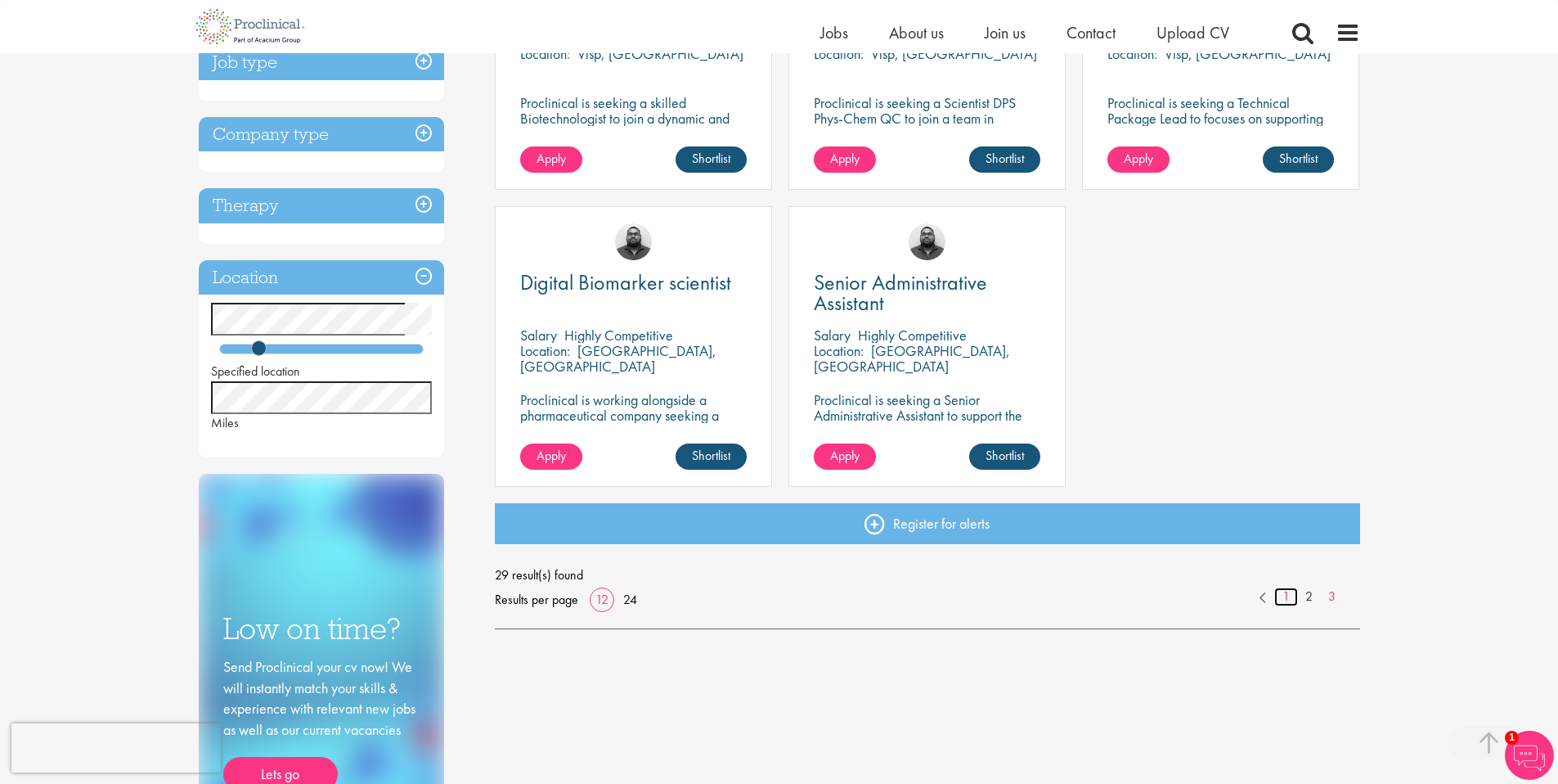
click at [1288, 597] on link "1" at bounding box center [1287, 597] width 24 height 18
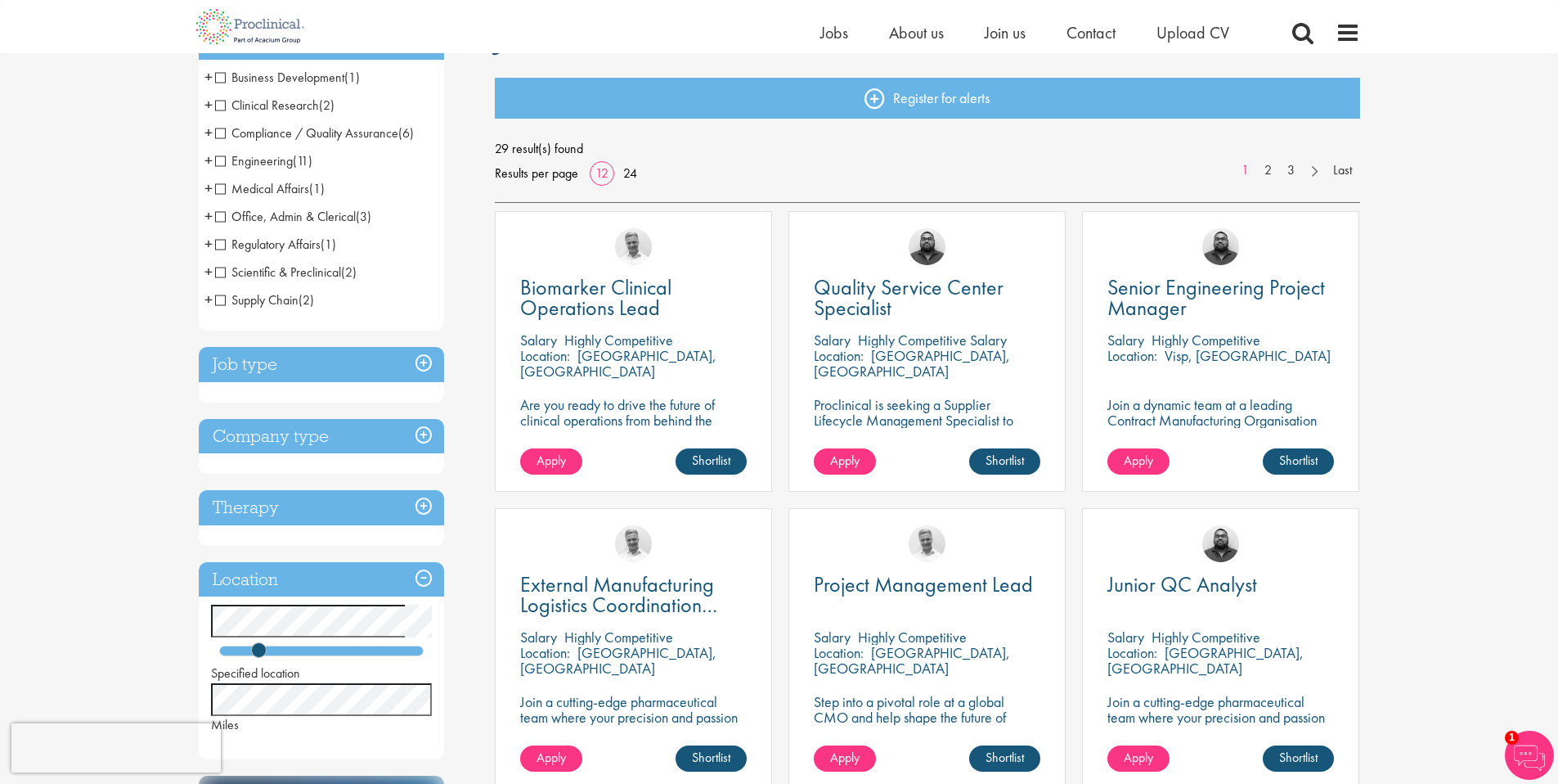
scroll to position [88, 0]
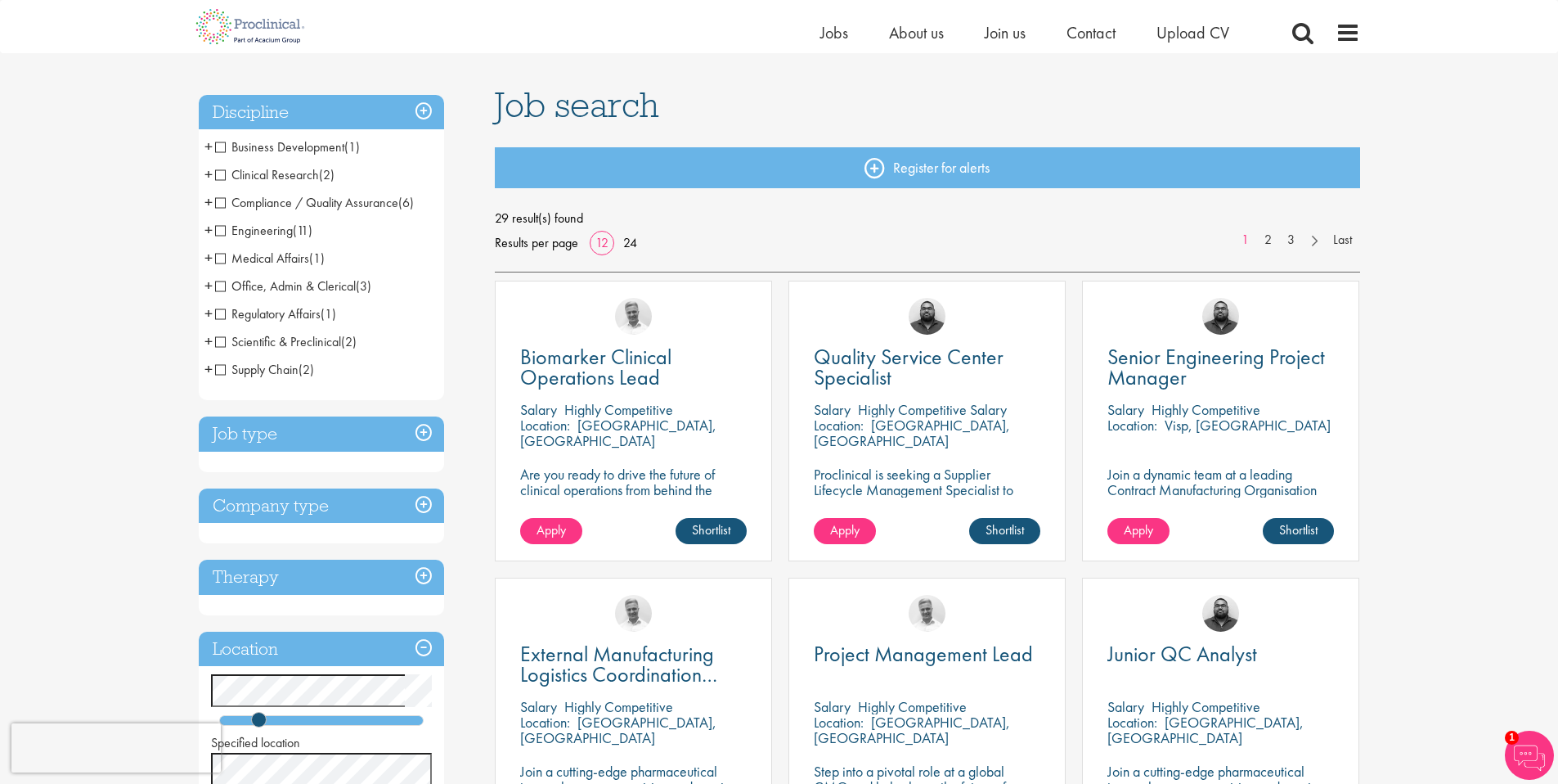
click at [414, 432] on h3 "Job type" at bounding box center [321, 434] width 245 height 35
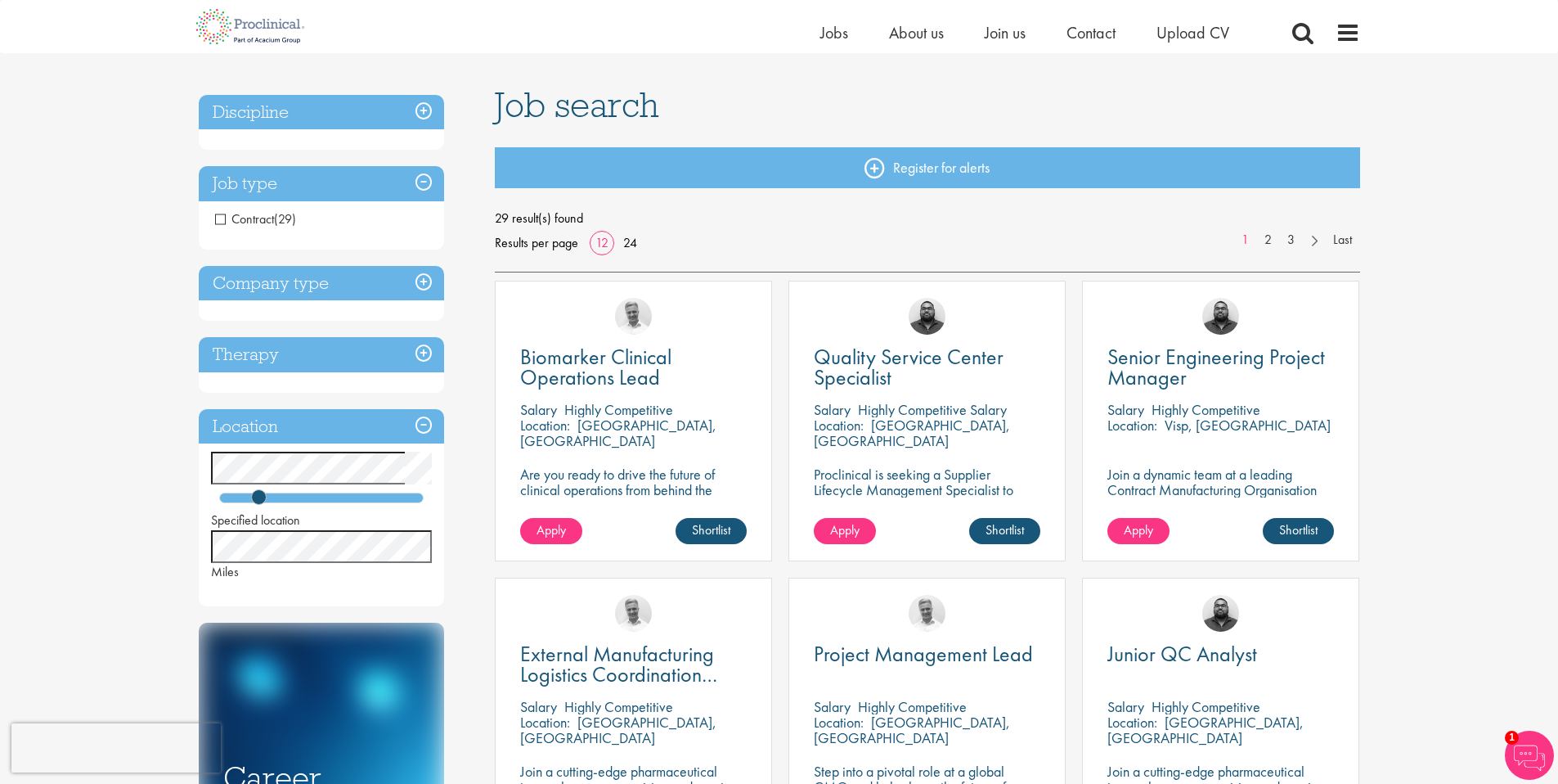
click at [420, 182] on h3 "Job type" at bounding box center [321, 184] width 245 height 35
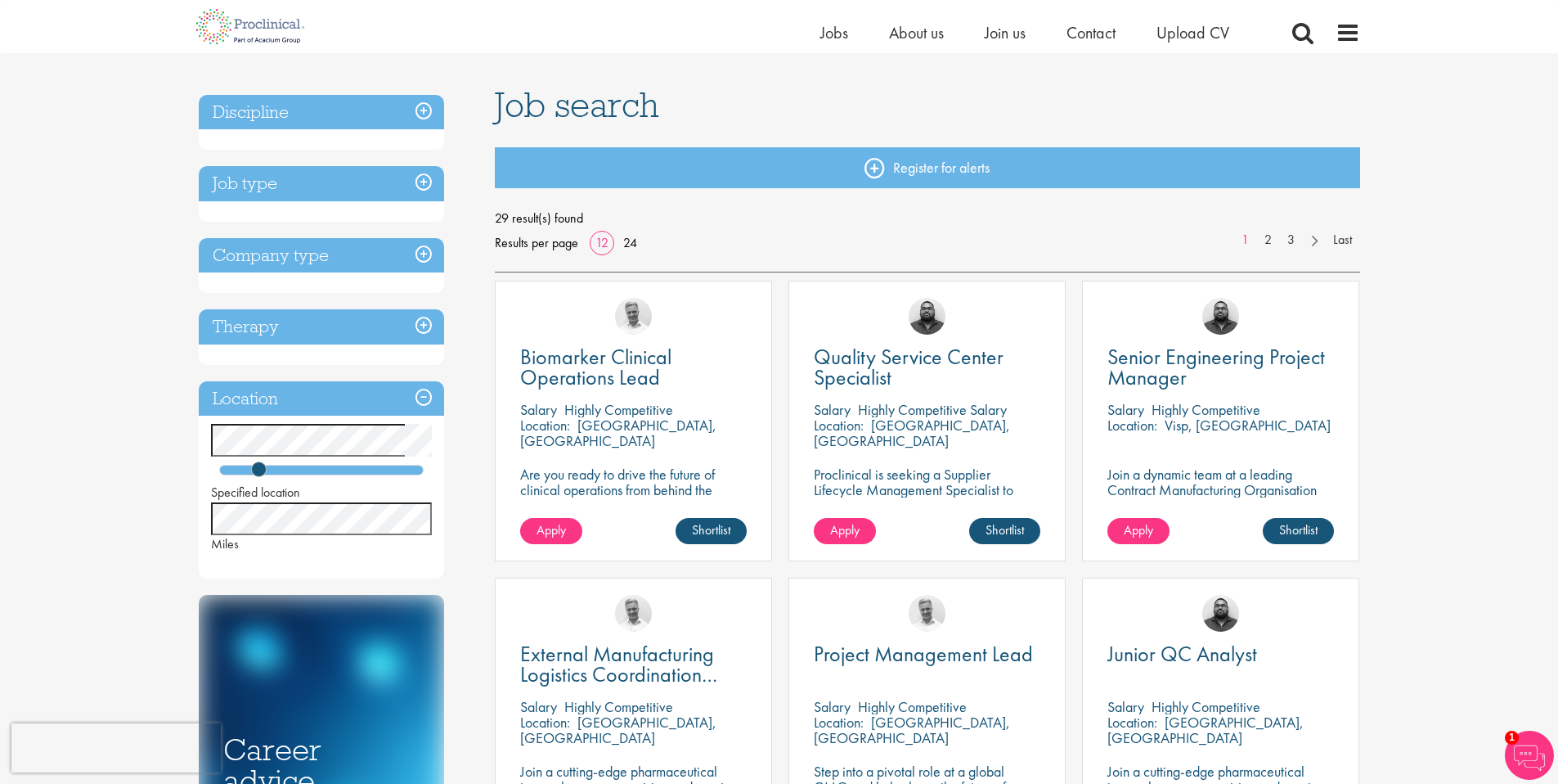
click at [425, 185] on h3 "Job type" at bounding box center [321, 184] width 245 height 35
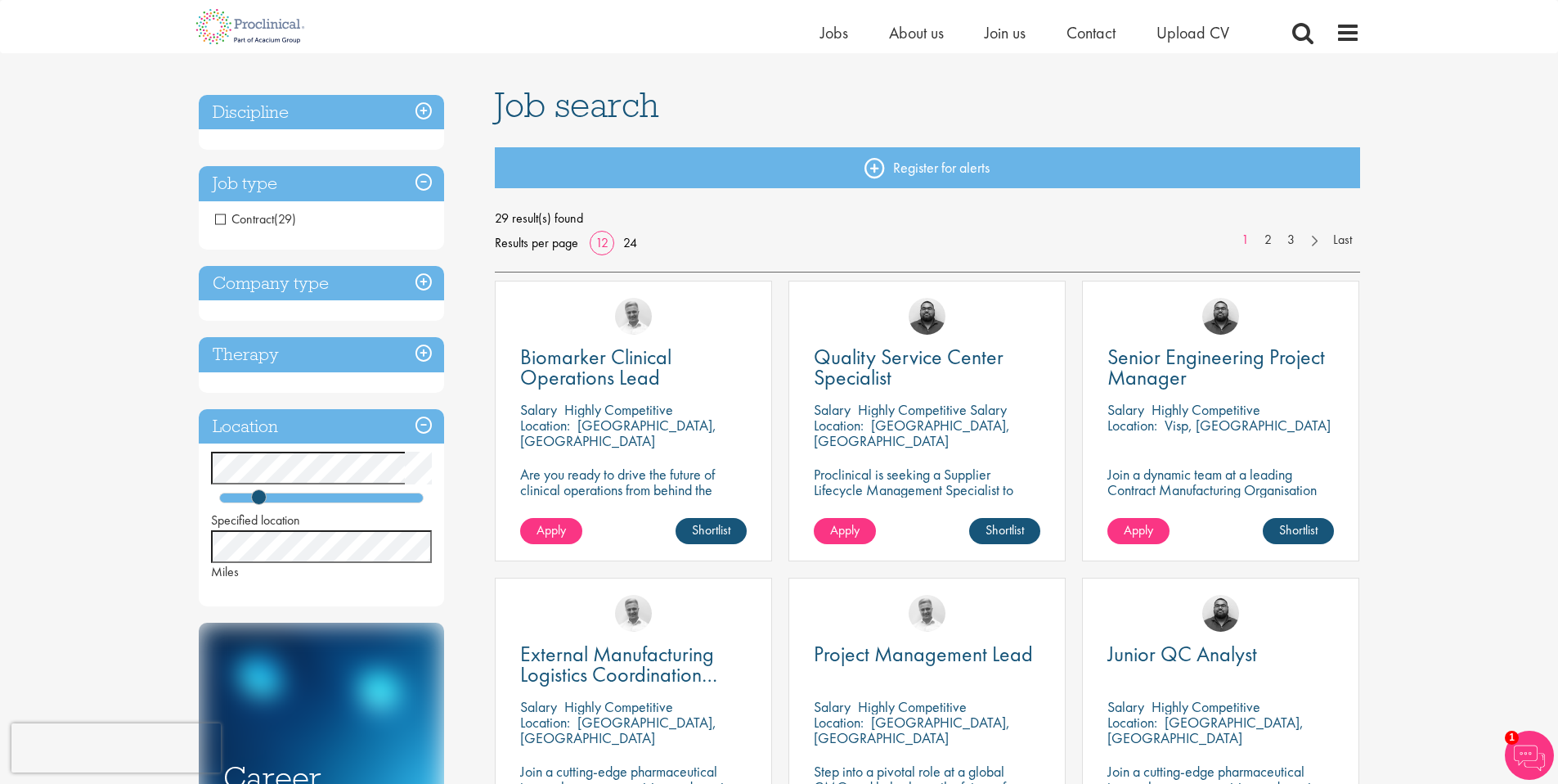
click at [220, 218] on span "Contract" at bounding box center [245, 219] width 59 height 17
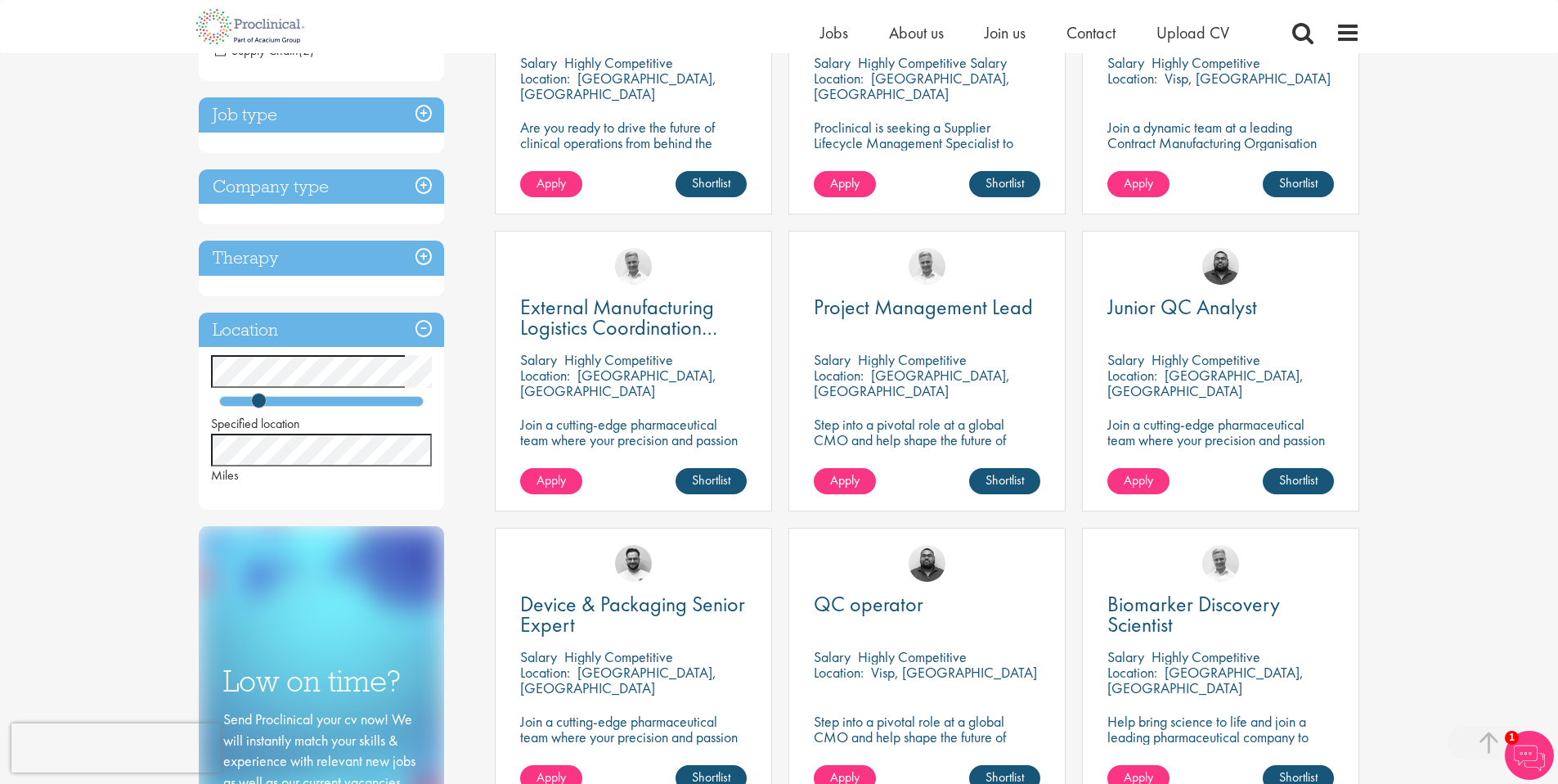
scroll to position [426, 0]
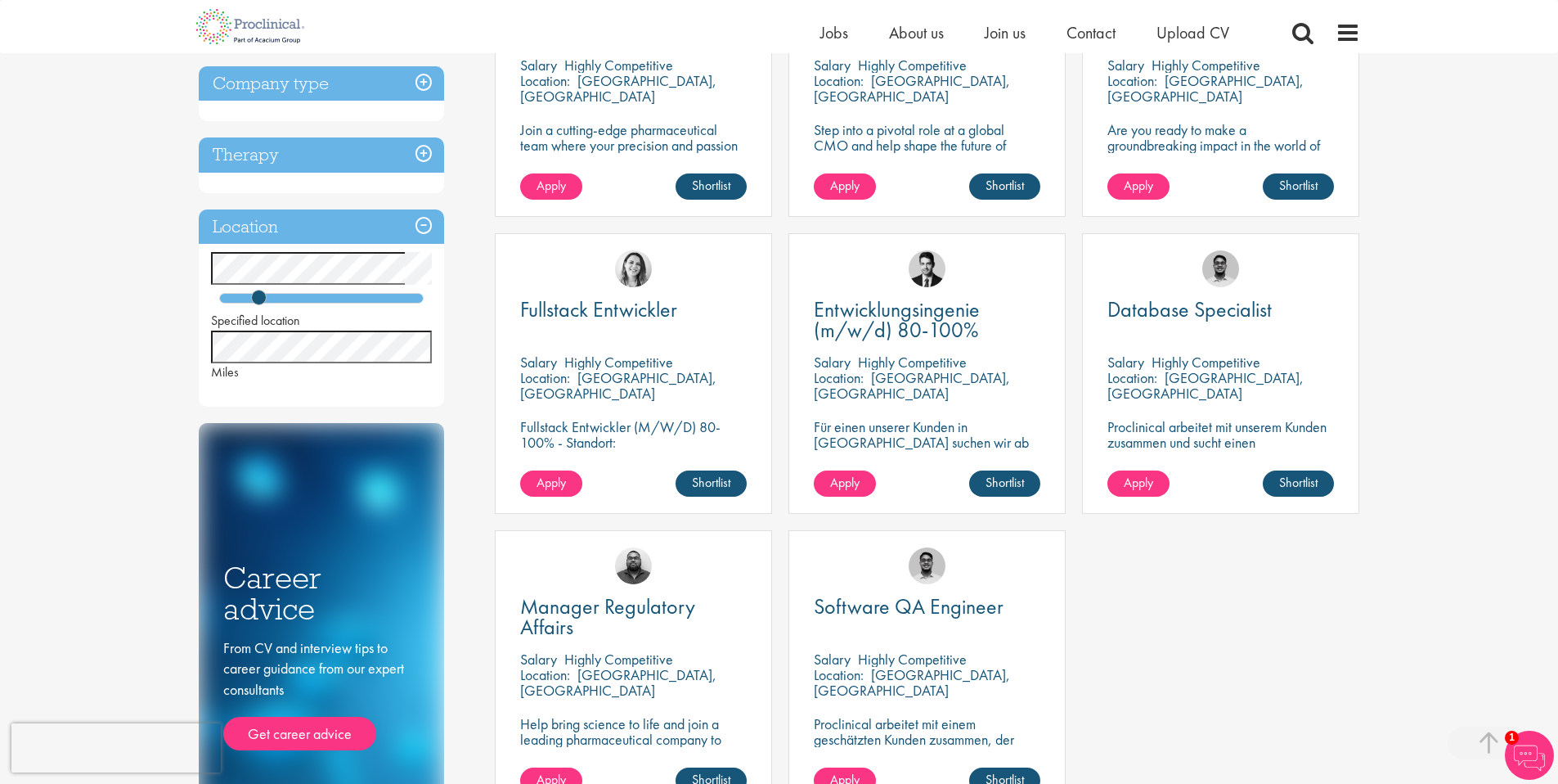
scroll to position [422, 0]
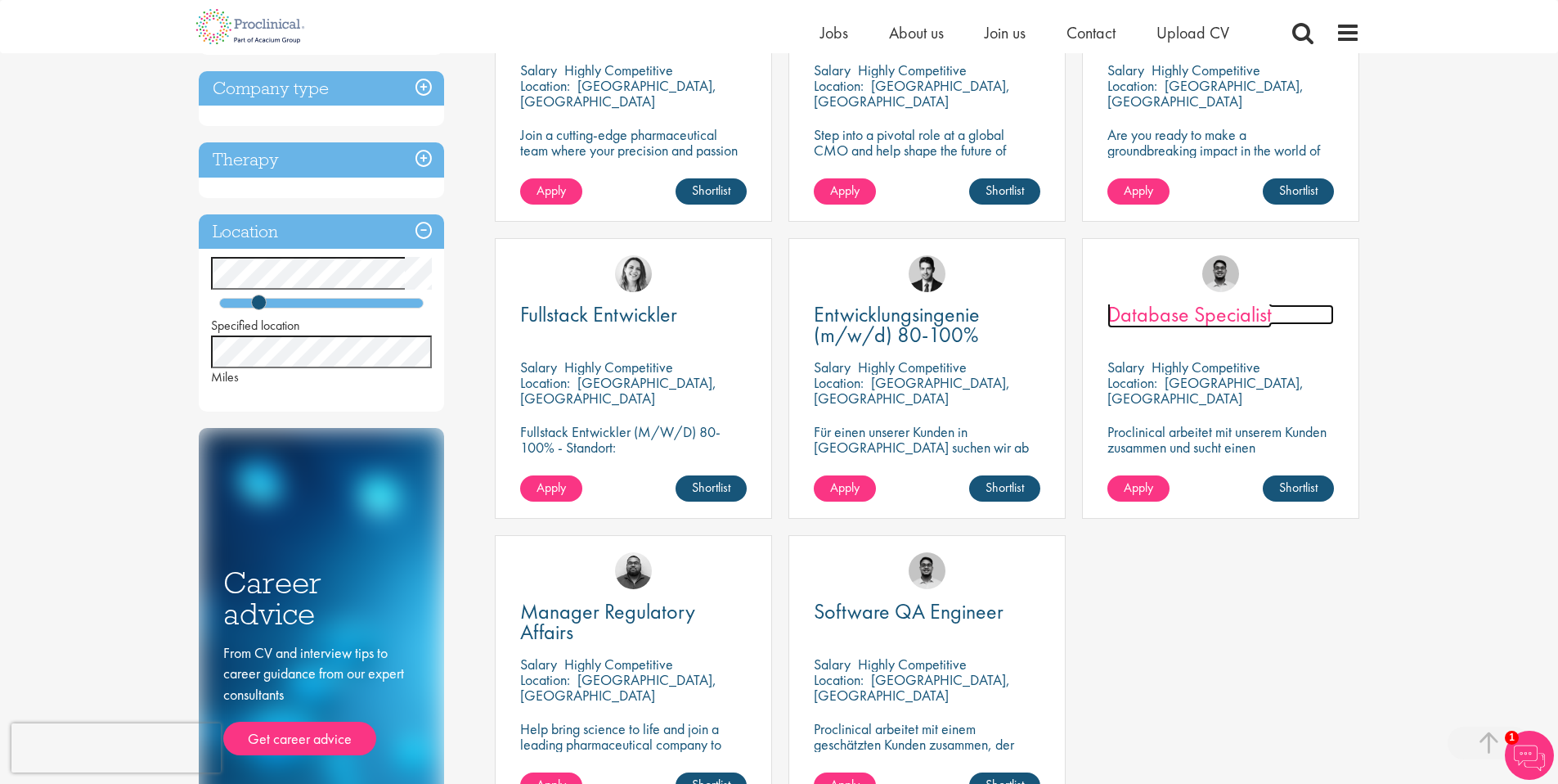
click at [1200, 320] on span "Database Specialist" at bounding box center [1189, 314] width 165 height 28
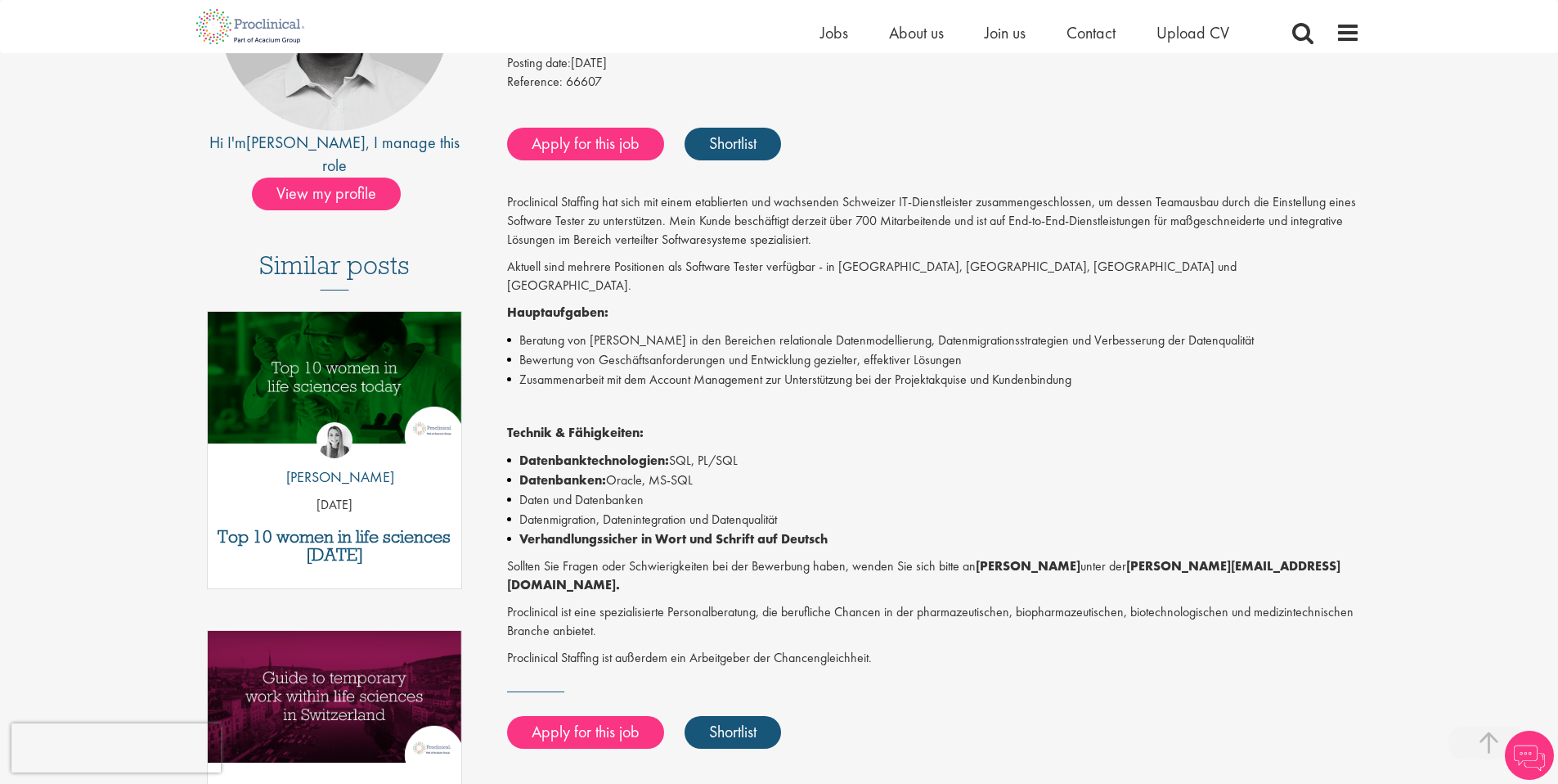
scroll to position [286, 0]
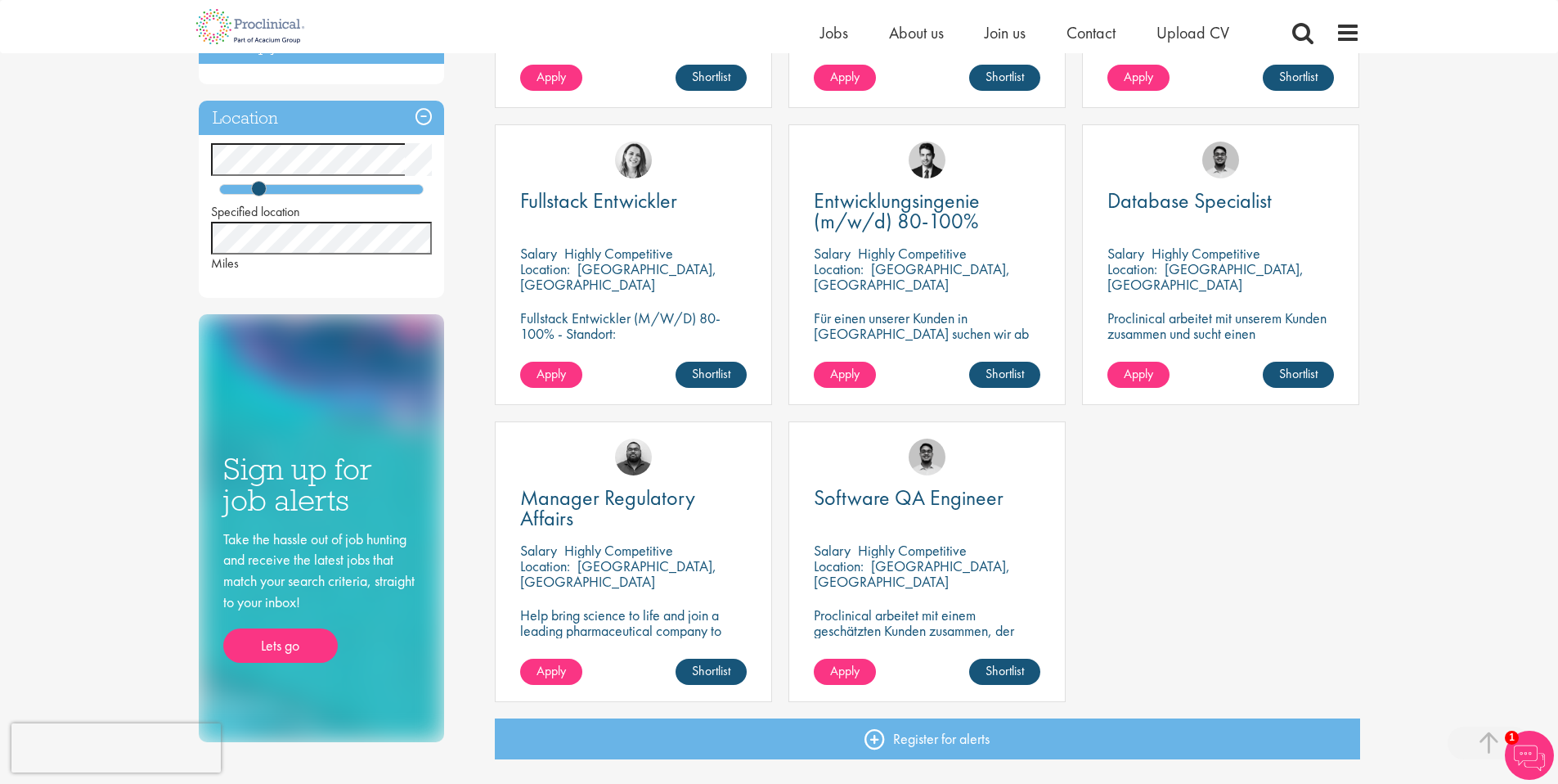
scroll to position [530, 0]
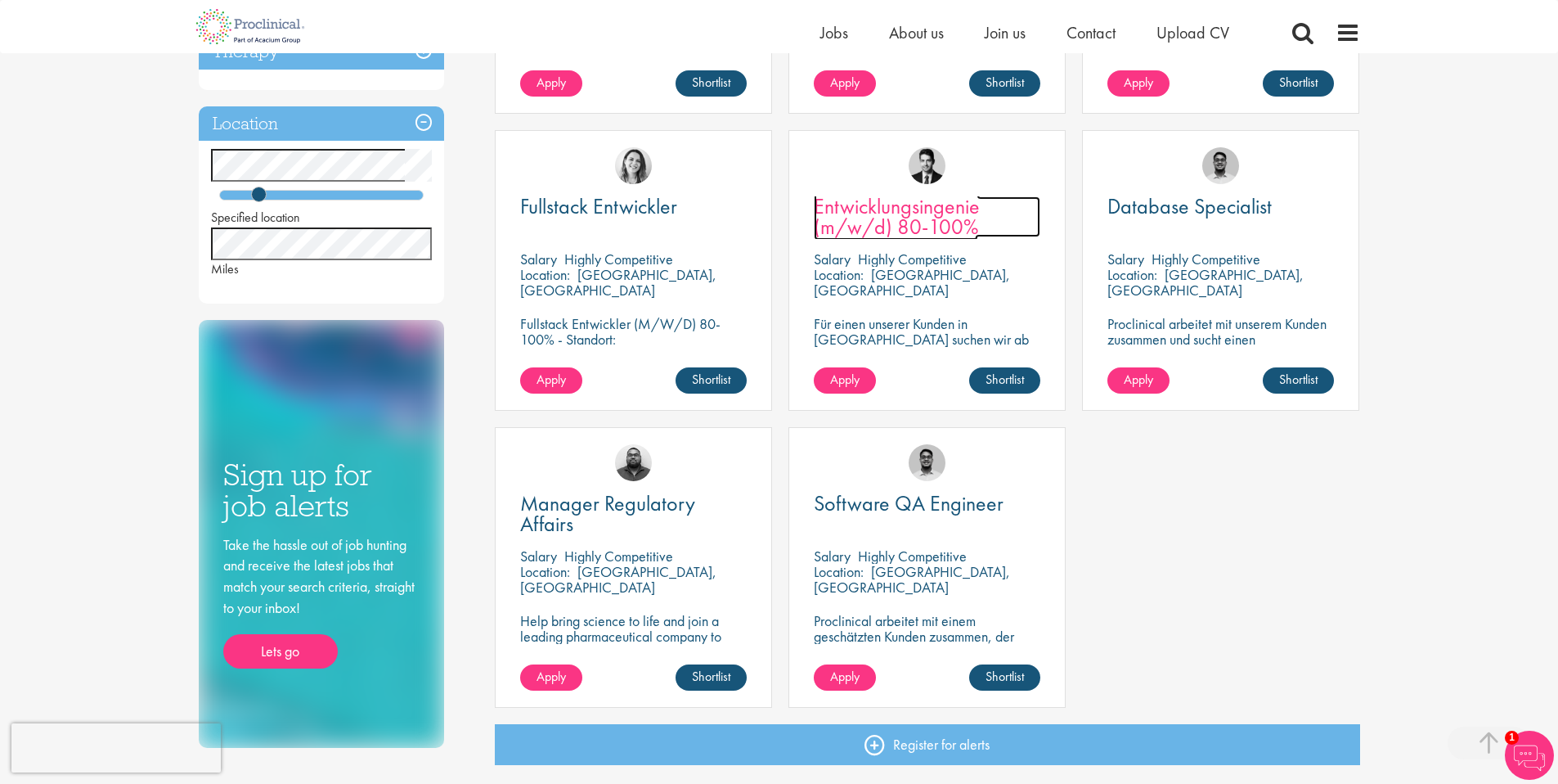
click at [911, 209] on span "Entwicklungsingenie (m/w/d) 80-100%" at bounding box center [897, 216] width 166 height 49
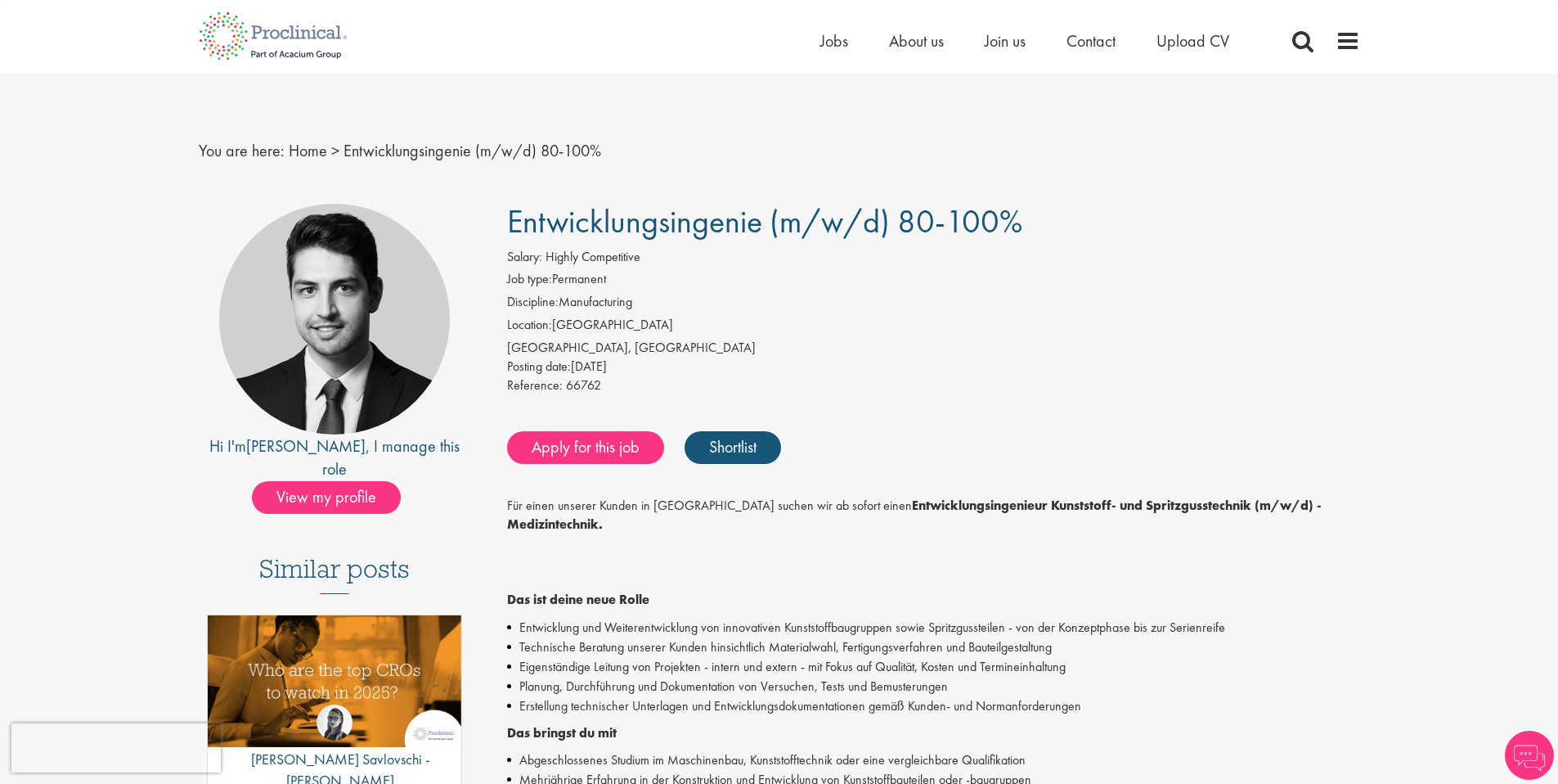
click at [629, 230] on span "Entwicklungsingenie (m/w/d) 80-100%" at bounding box center [765, 221] width 516 height 41
click at [629, 229] on span "Entwicklungsingenie (m/w/d) 80-100%" at bounding box center [765, 221] width 516 height 41
click at [738, 327] on li "Location: Switzerland" at bounding box center [934, 327] width 853 height 23
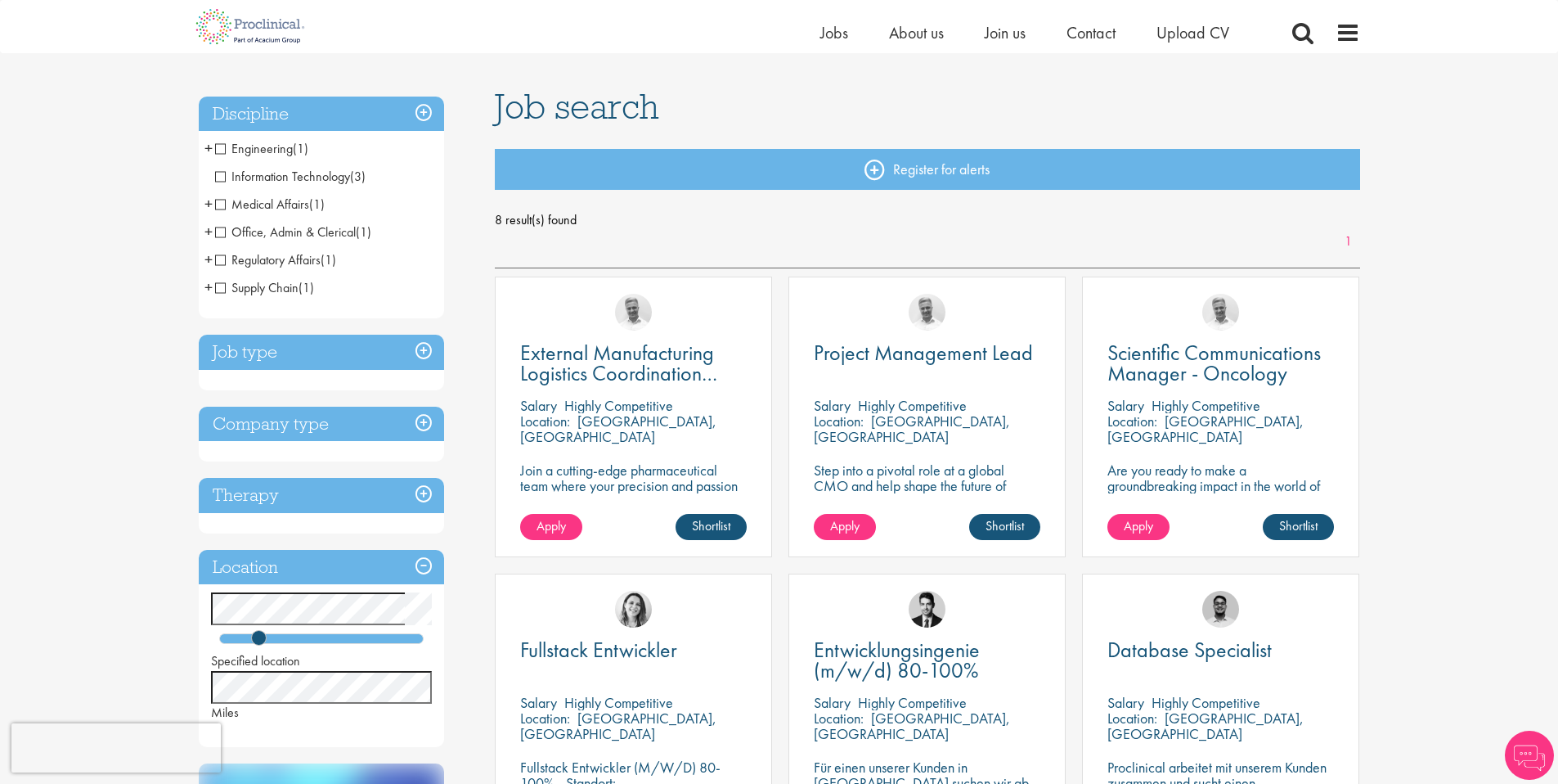
scroll to position [98, 0]
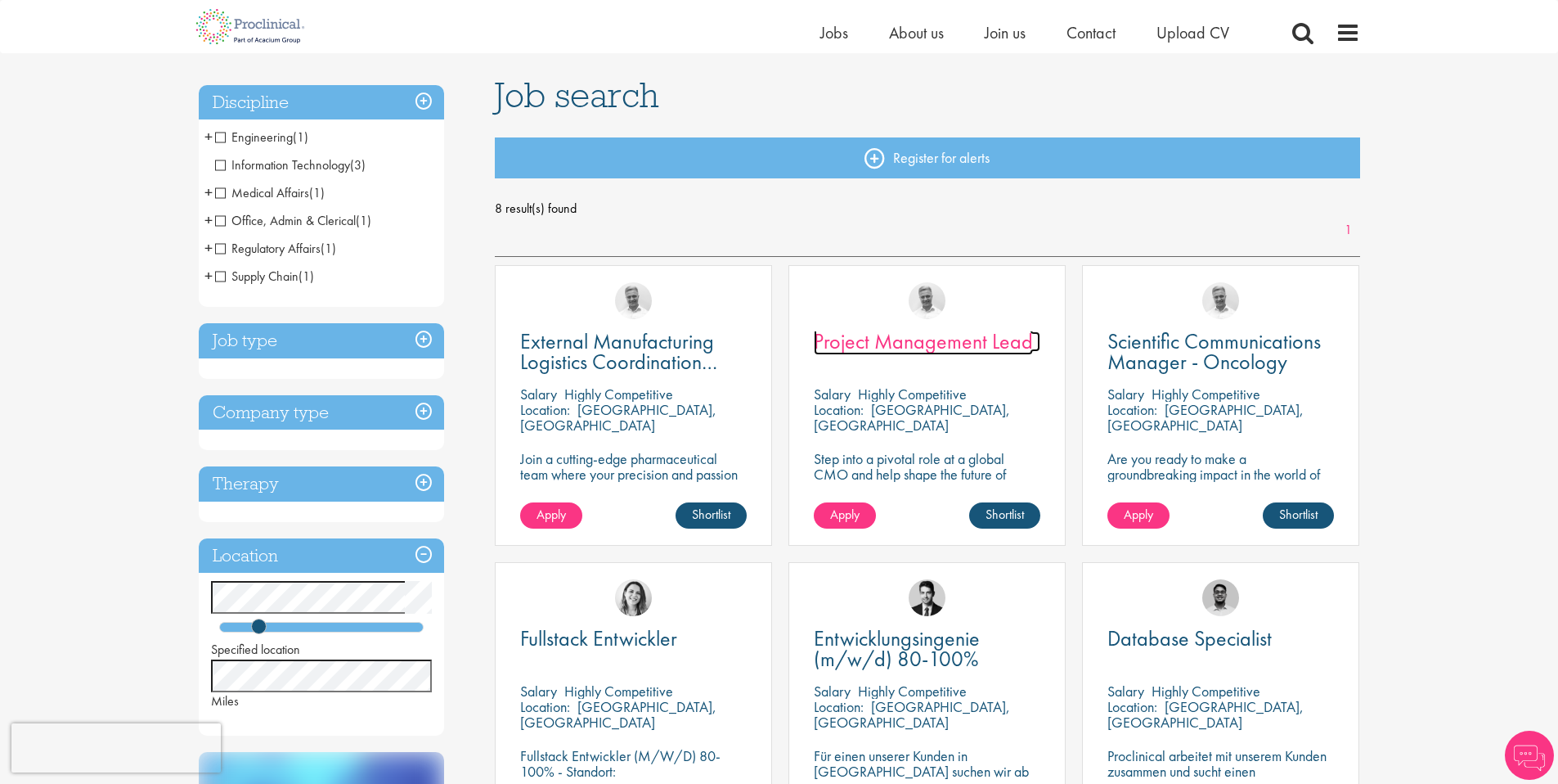
click at [967, 350] on span "Project Management Lead" at bounding box center [924, 341] width 220 height 28
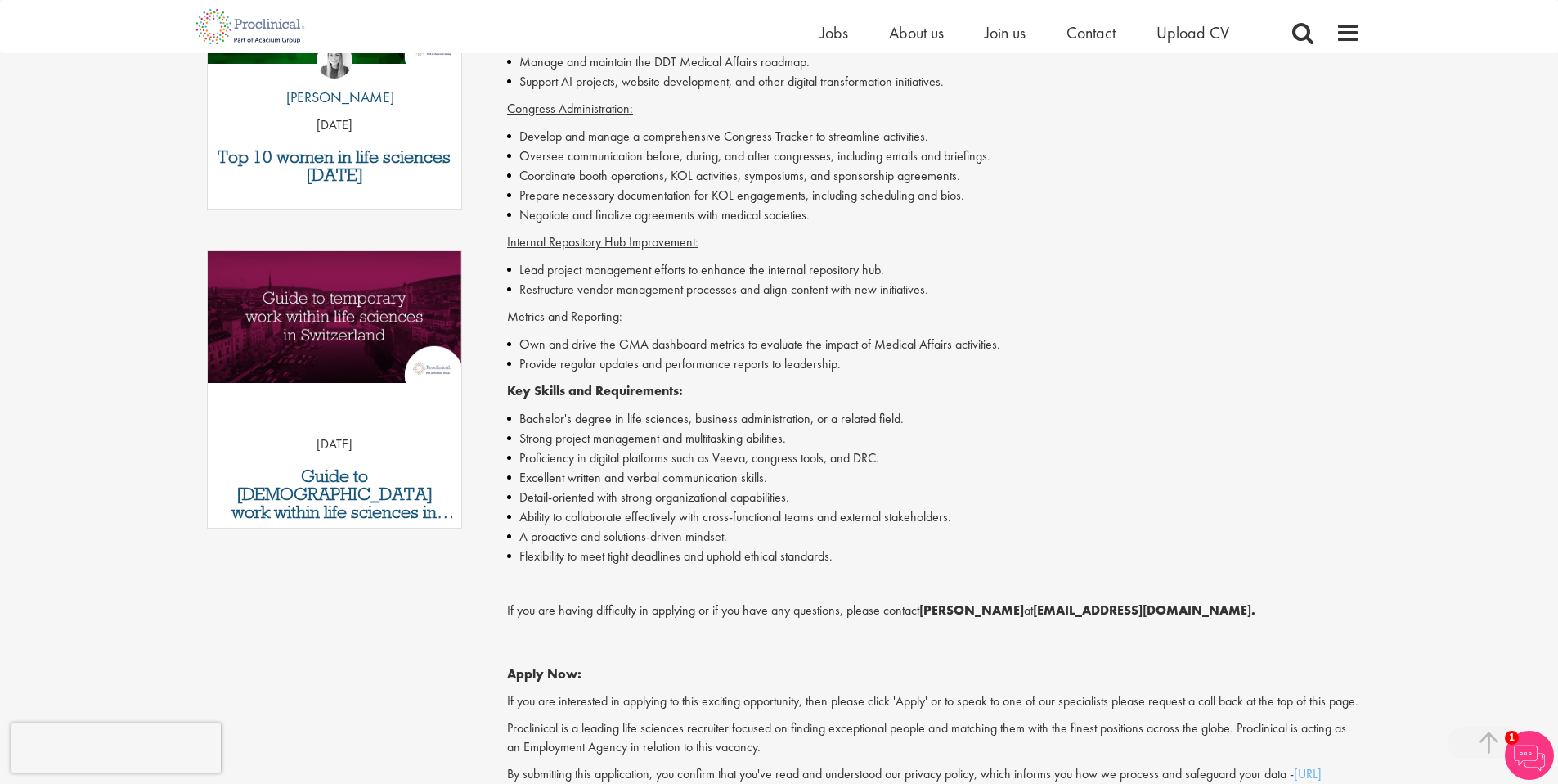
scroll to position [665, 0]
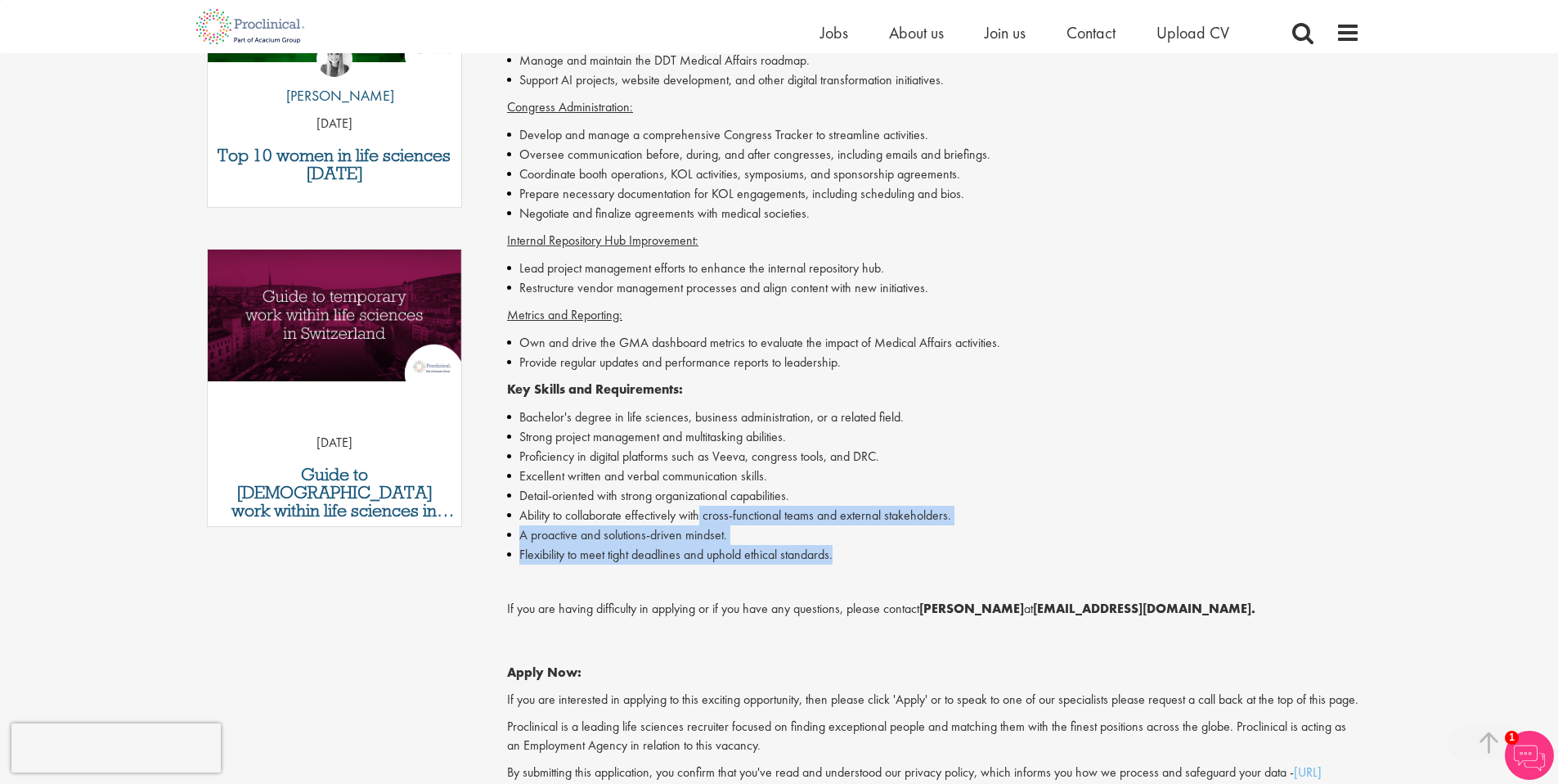
drag, startPoint x: 867, startPoint y: 551, endPoint x: 620, endPoint y: 497, distance: 252.8
click at [633, 504] on ul "Bachelor's degree in life sciences, business administration, or a related field…" at bounding box center [934, 485] width 853 height 157
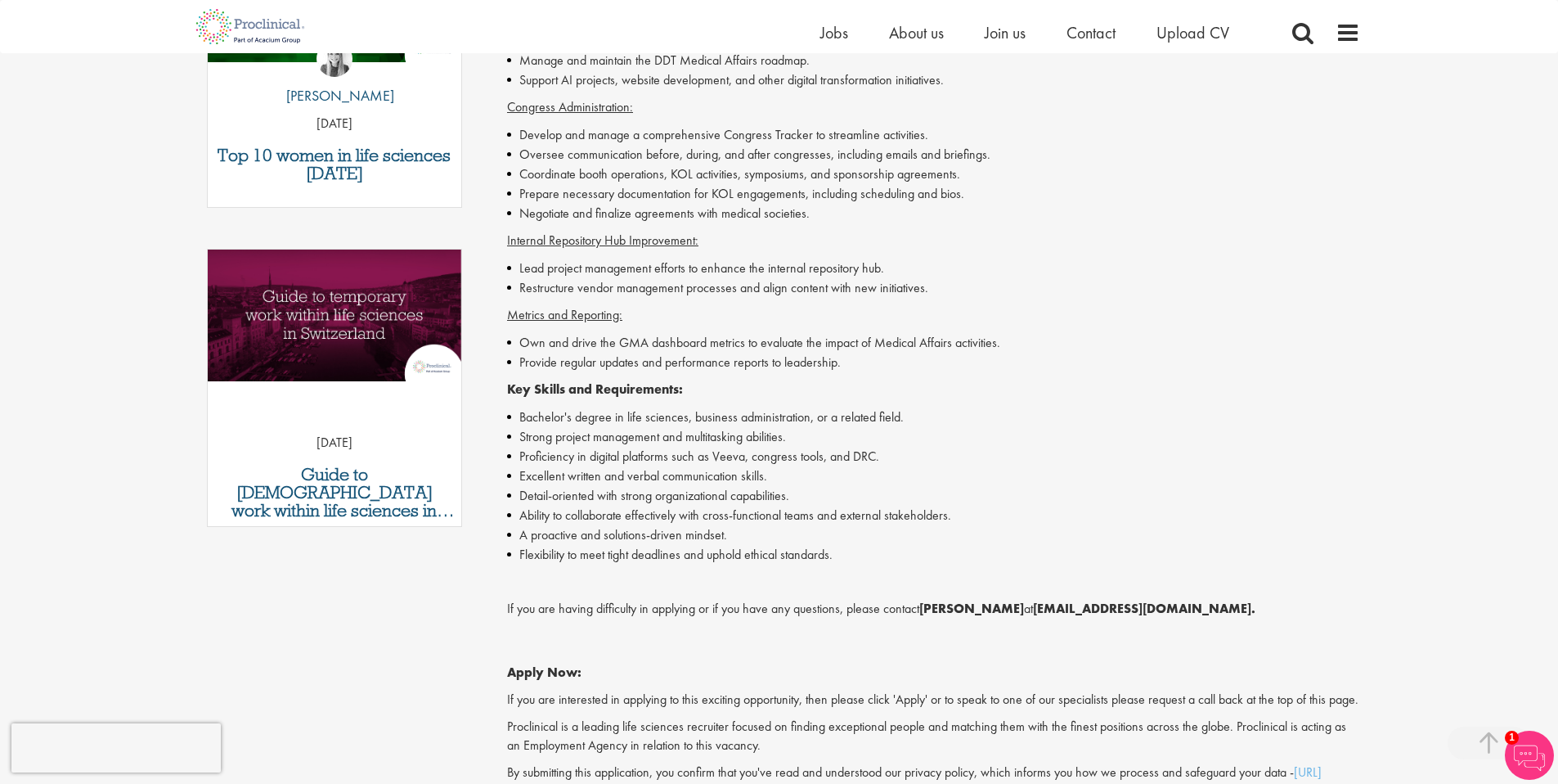
click at [605, 457] on li "Proficiency in digital platforms such as Veeva, congress tools, and DRC." at bounding box center [934, 456] width 853 height 19
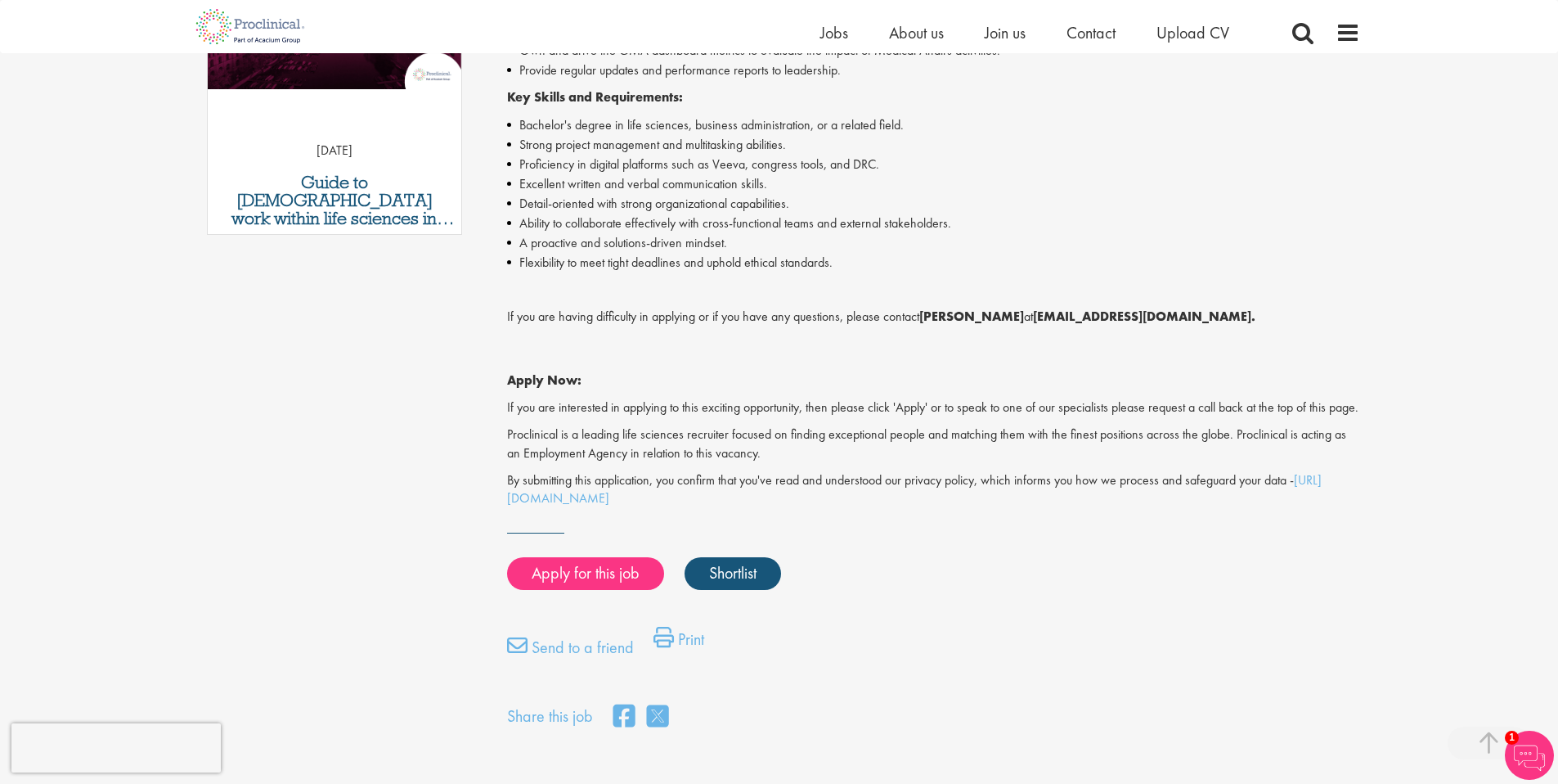
scroll to position [958, 0]
click at [761, 588] on link "Shortlist" at bounding box center [733, 572] width 97 height 33
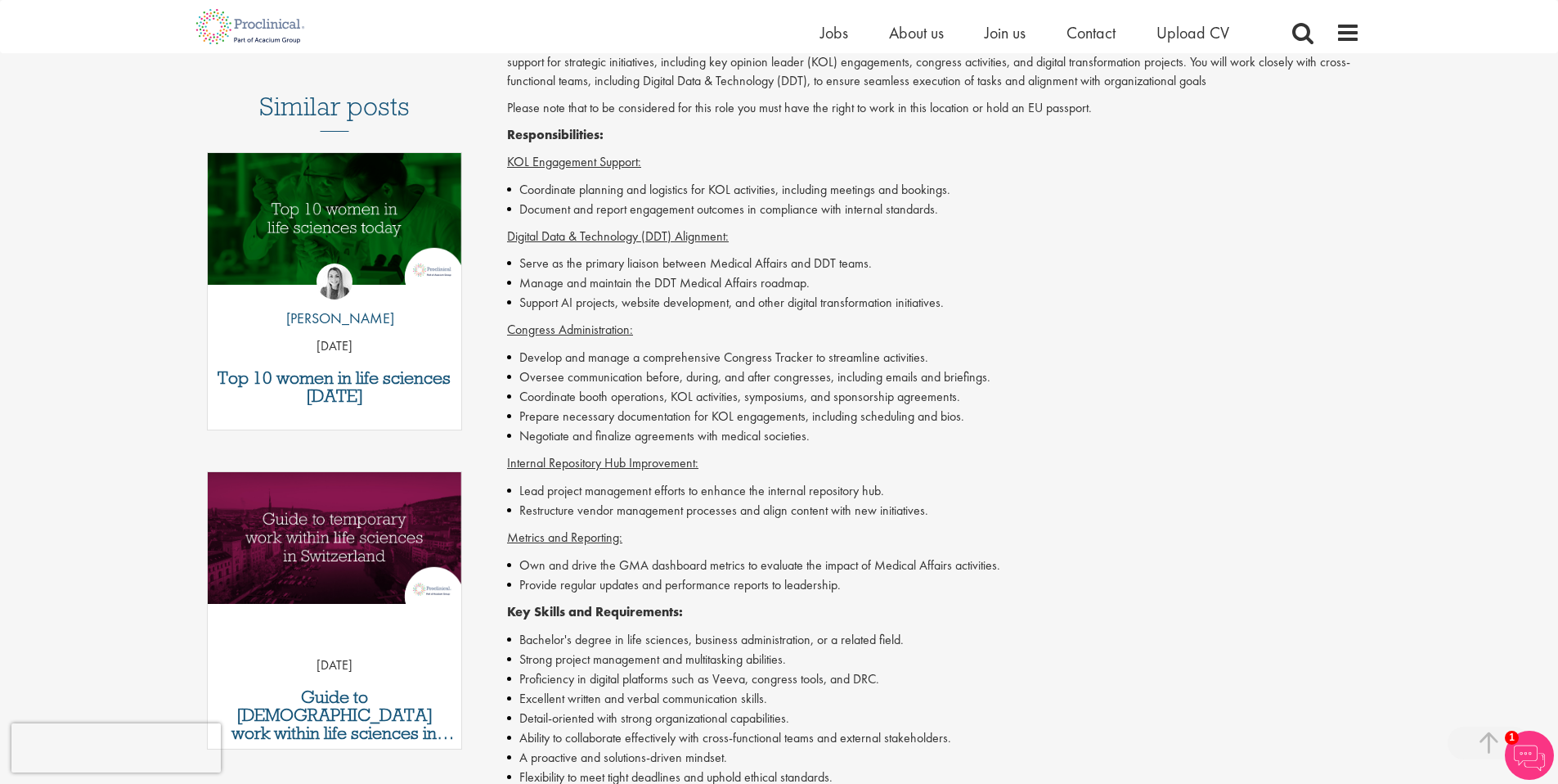
scroll to position [446, 0]
